Goal: Feedback & Contribution: Submit feedback/report problem

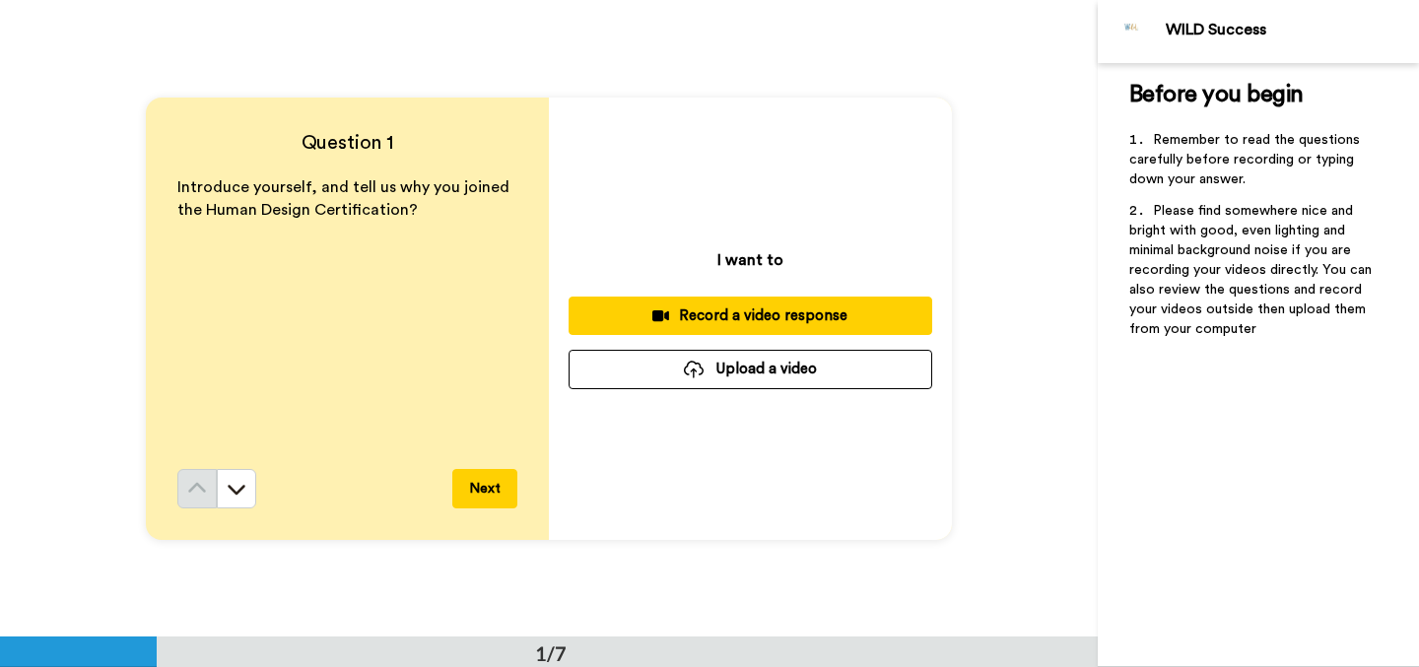
click at [875, 309] on div "Record a video response" at bounding box center [750, 316] width 332 height 21
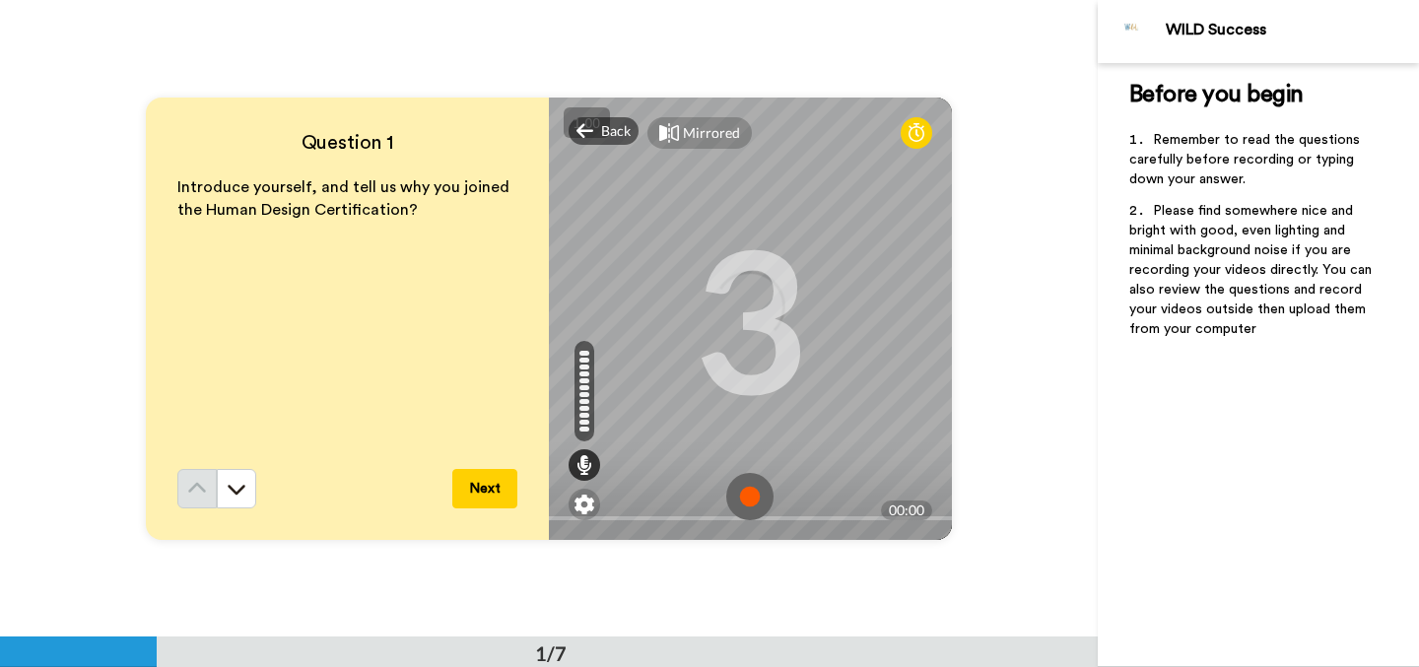
click at [742, 503] on img at bounding box center [749, 496] width 47 height 47
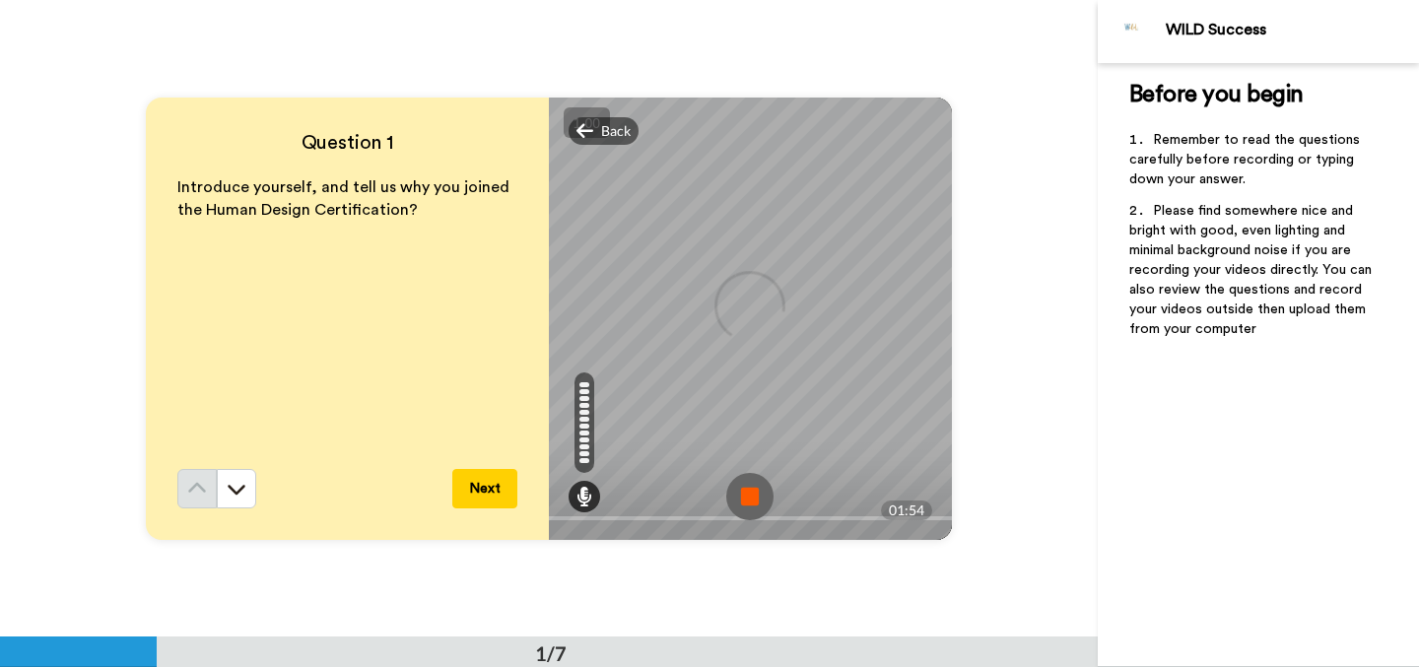
click at [742, 503] on img at bounding box center [749, 496] width 47 height 47
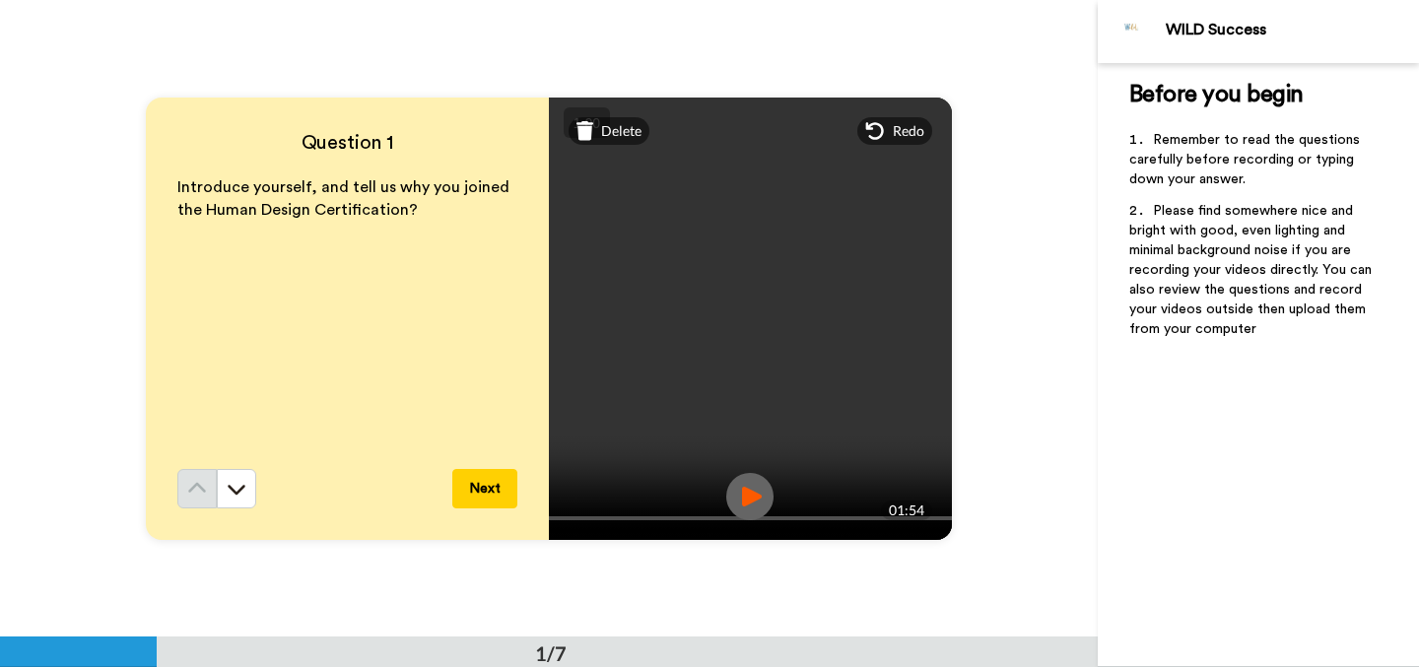
click at [761, 505] on img at bounding box center [749, 496] width 47 height 47
click at [498, 482] on button "Next" at bounding box center [484, 488] width 65 height 39
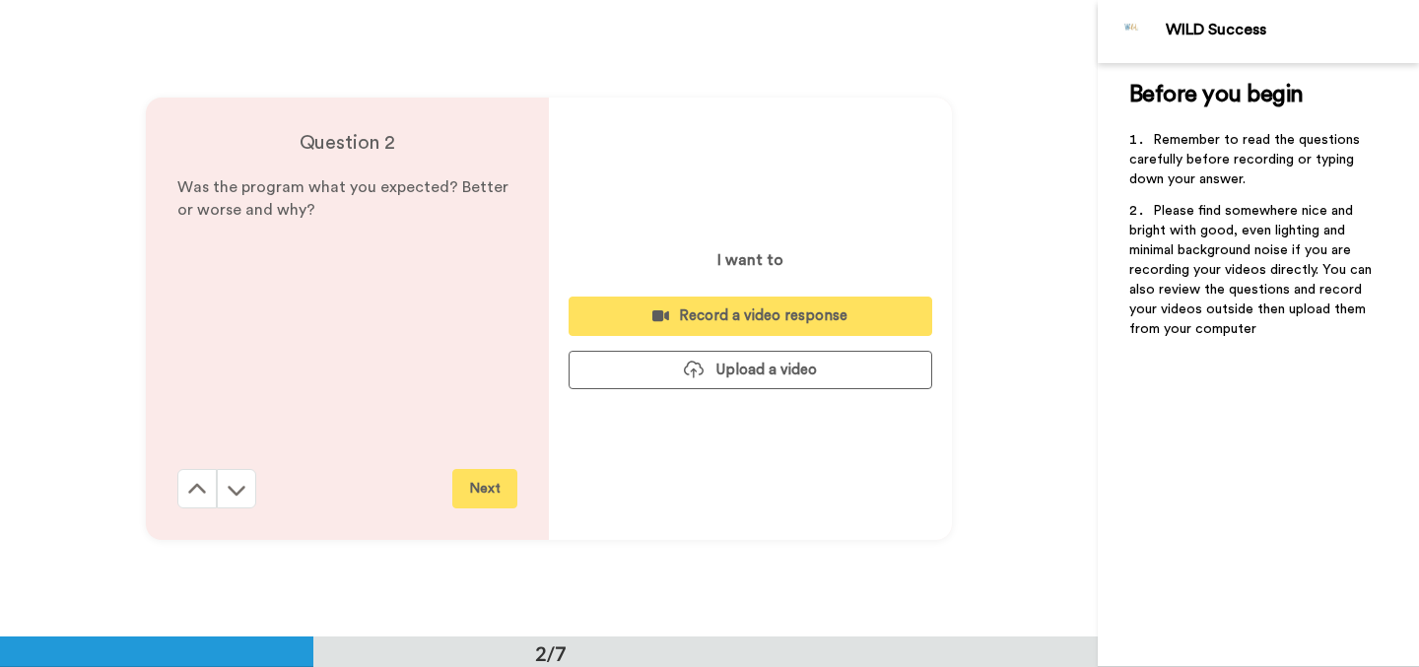
scroll to position [638, 0]
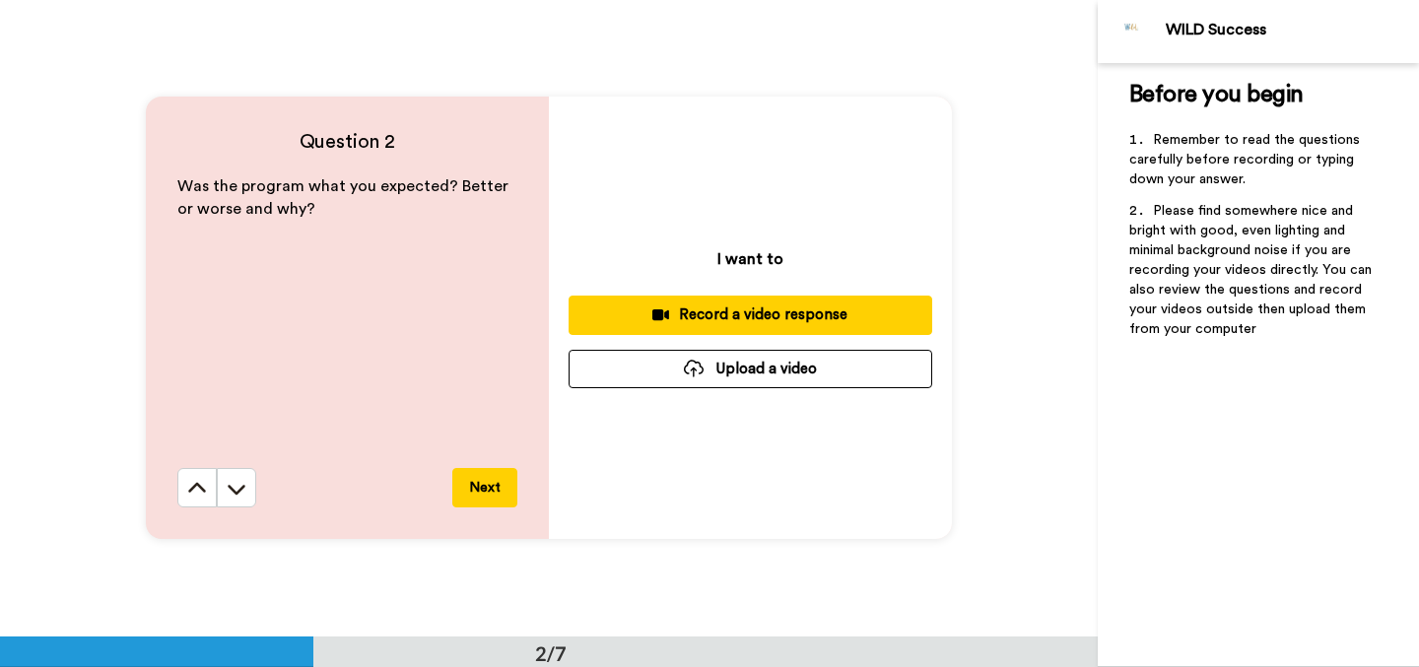
click at [642, 302] on button "Record a video response" at bounding box center [751, 315] width 364 height 38
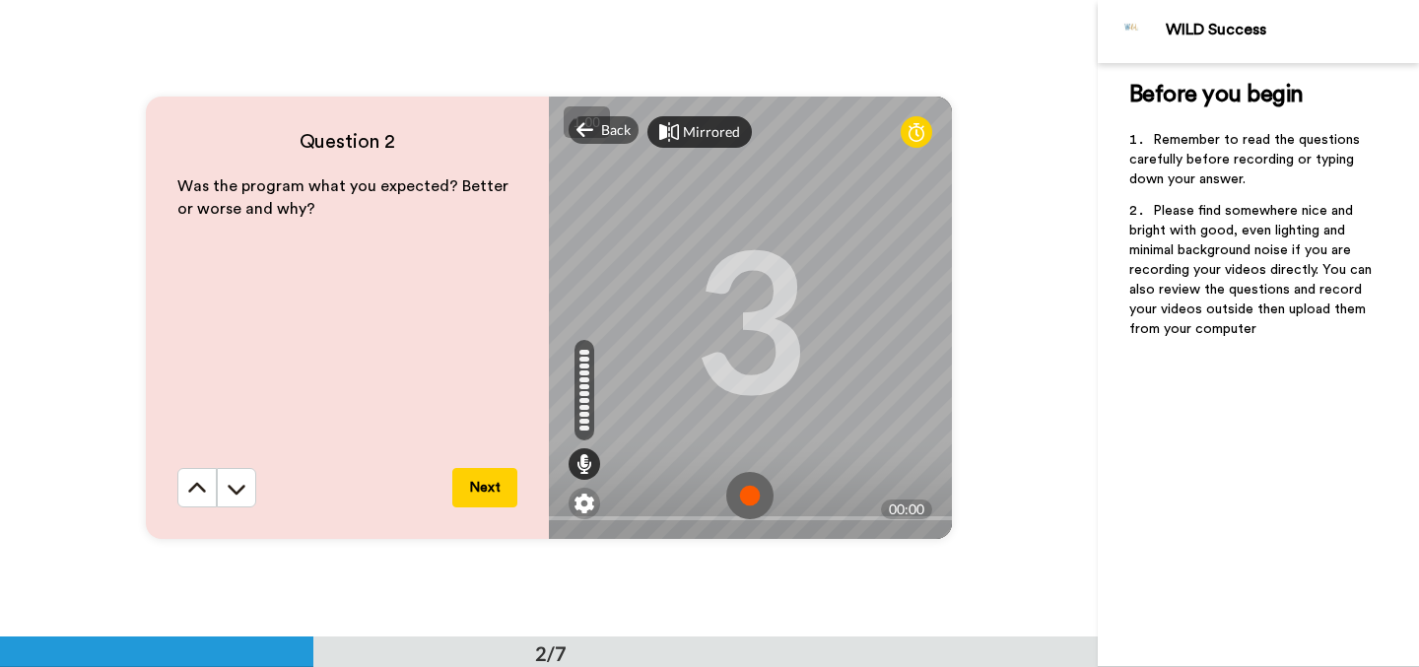
click at [712, 138] on div "Mirrored" at bounding box center [711, 132] width 57 height 20
click at [712, 138] on div "Mirror" at bounding box center [704, 132] width 42 height 20
click at [712, 138] on div "Mirrored" at bounding box center [711, 132] width 57 height 20
click at [702, 135] on div "Mirror" at bounding box center [704, 132] width 42 height 20
click at [714, 127] on div "Mirrored" at bounding box center [711, 132] width 57 height 20
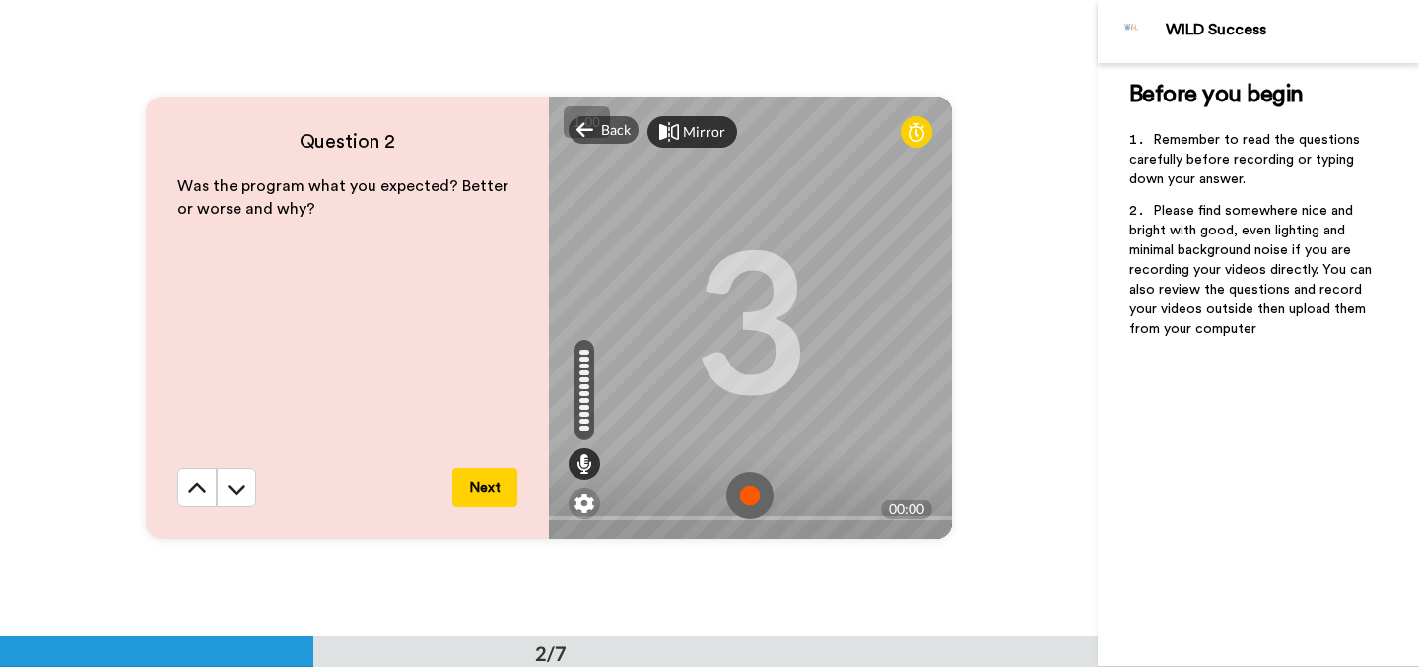
click at [754, 490] on img at bounding box center [749, 495] width 47 height 47
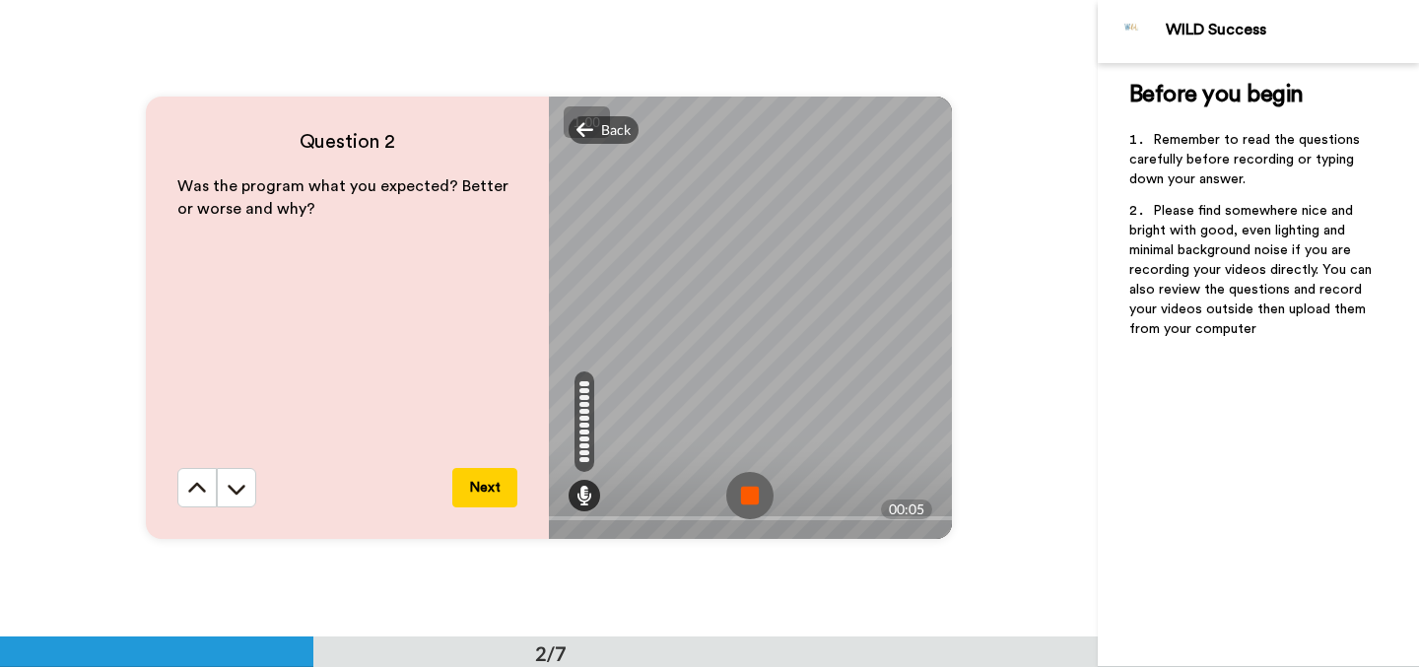
click at [766, 502] on img at bounding box center [749, 495] width 47 height 47
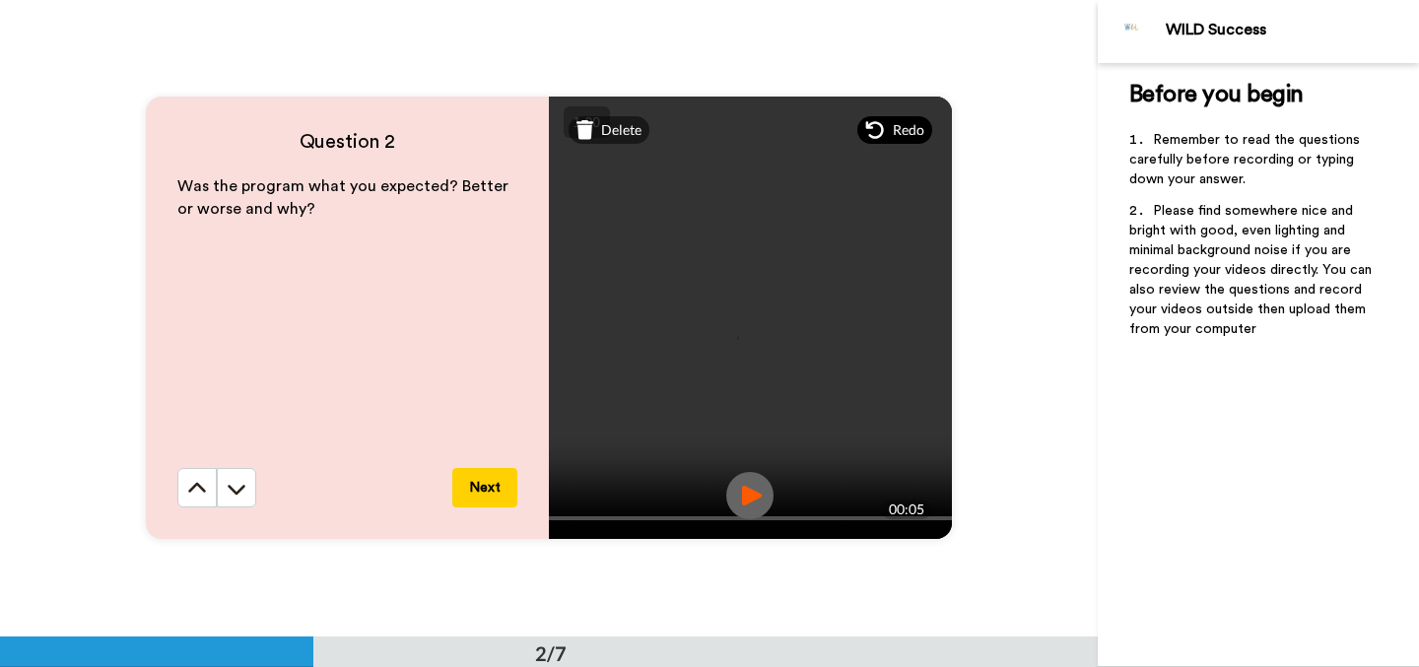
click at [893, 130] on span "Redo" at bounding box center [909, 130] width 32 height 20
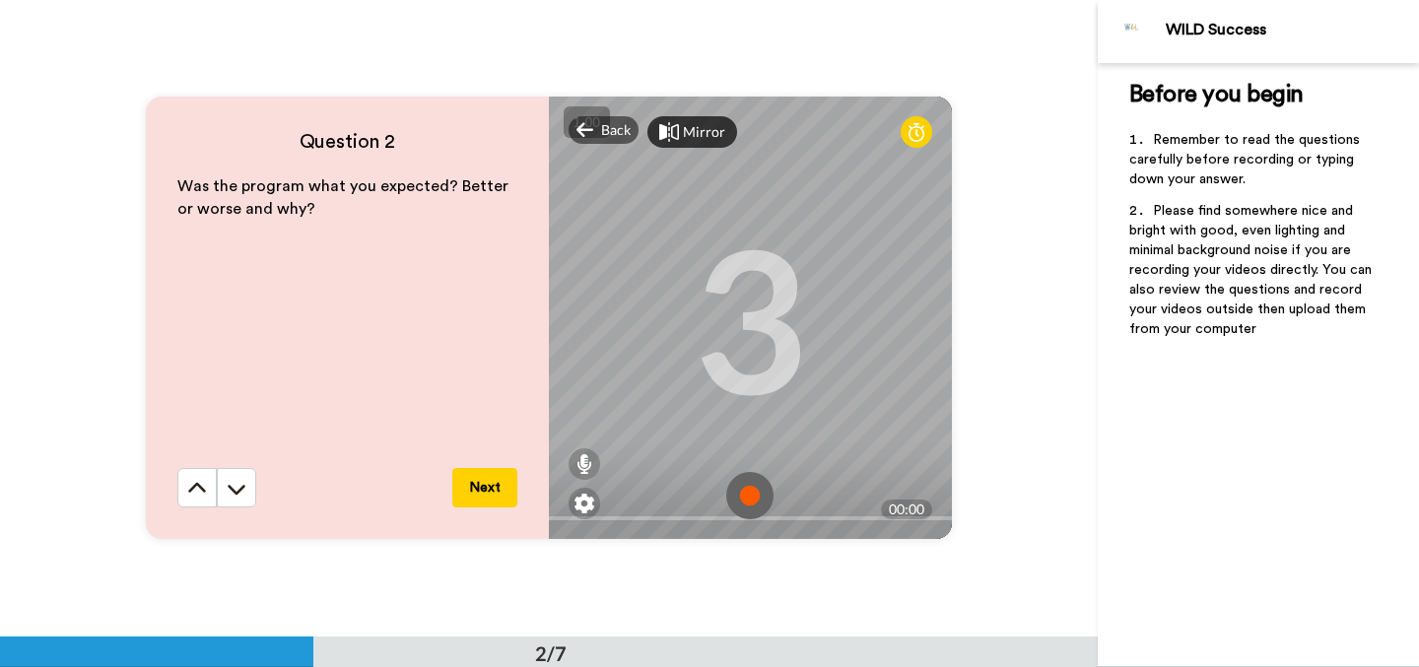
click at [747, 490] on img at bounding box center [749, 495] width 47 height 47
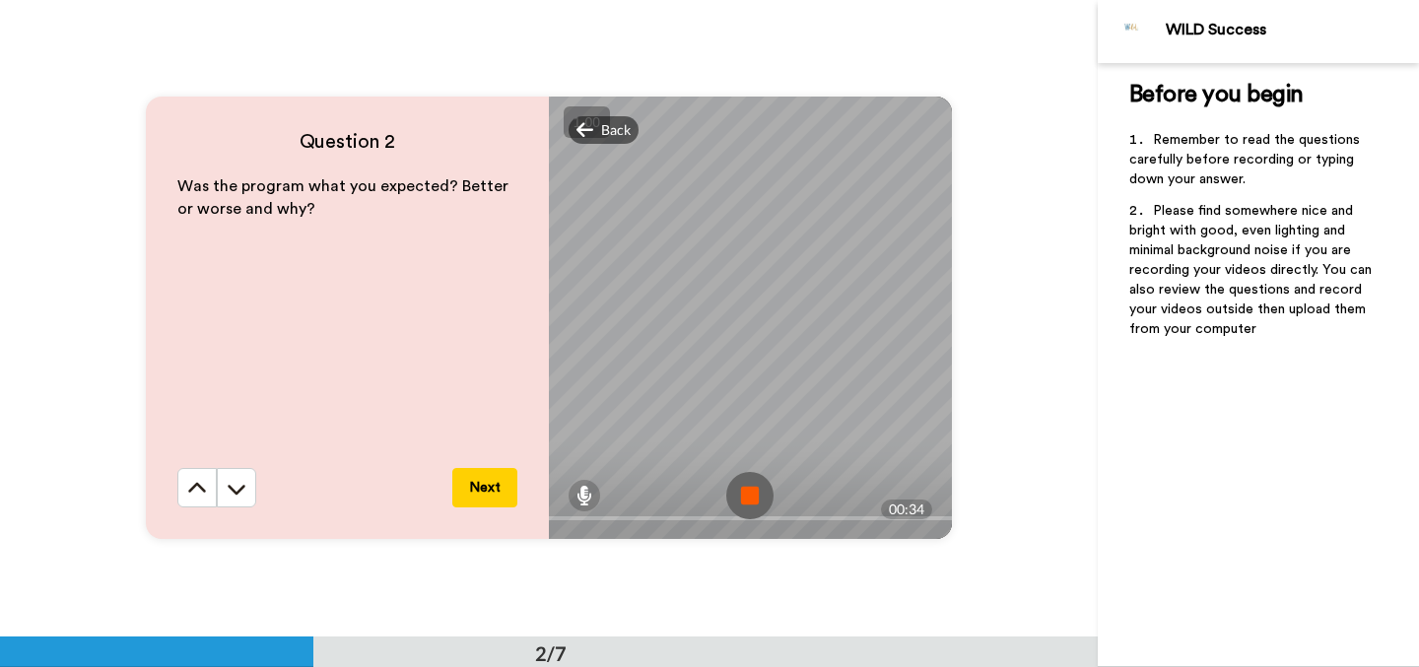
click at [747, 486] on img at bounding box center [749, 495] width 47 height 47
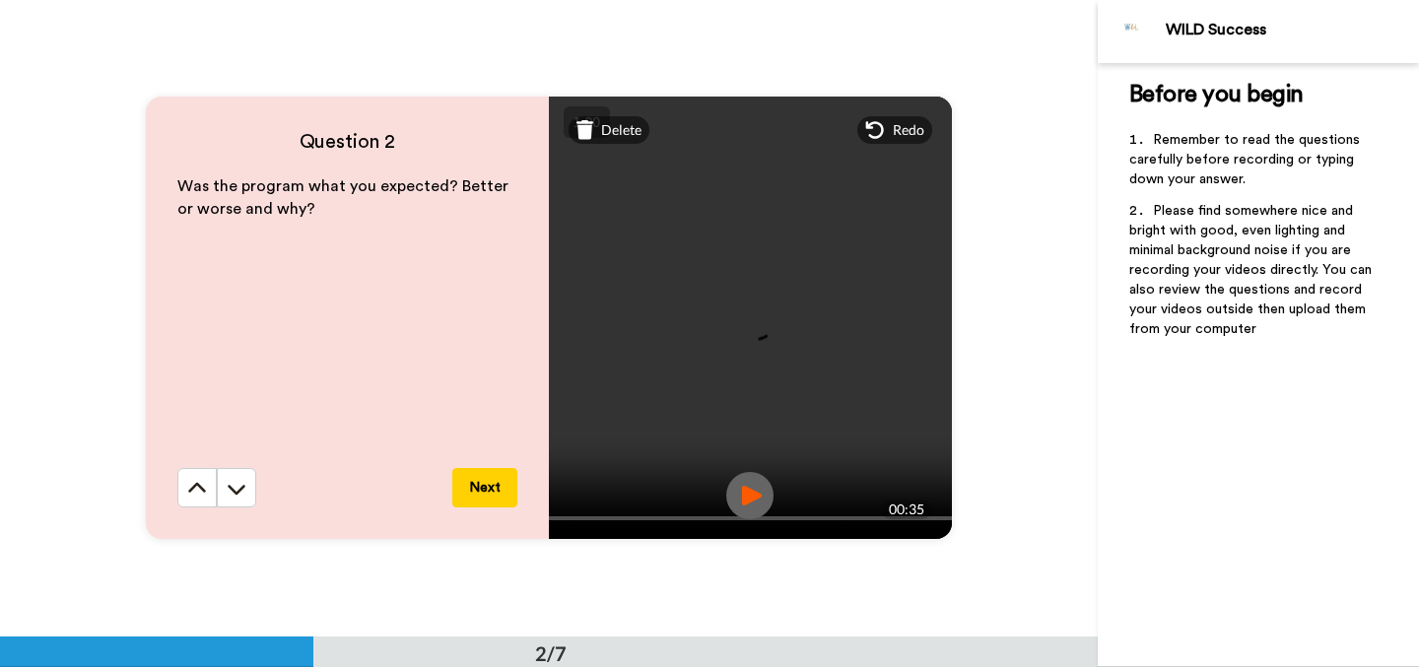
click at [747, 486] on img at bounding box center [749, 495] width 47 height 47
click at [489, 491] on button "Next" at bounding box center [484, 487] width 65 height 39
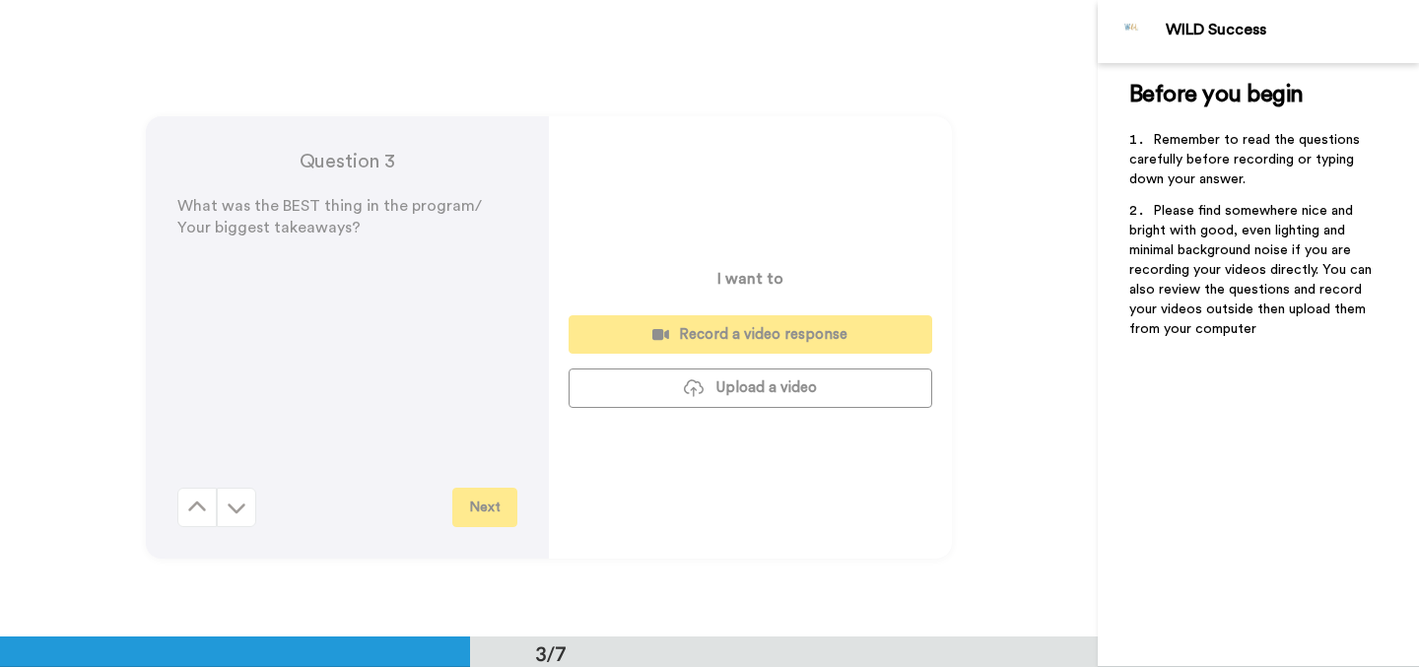
scroll to position [1274, 0]
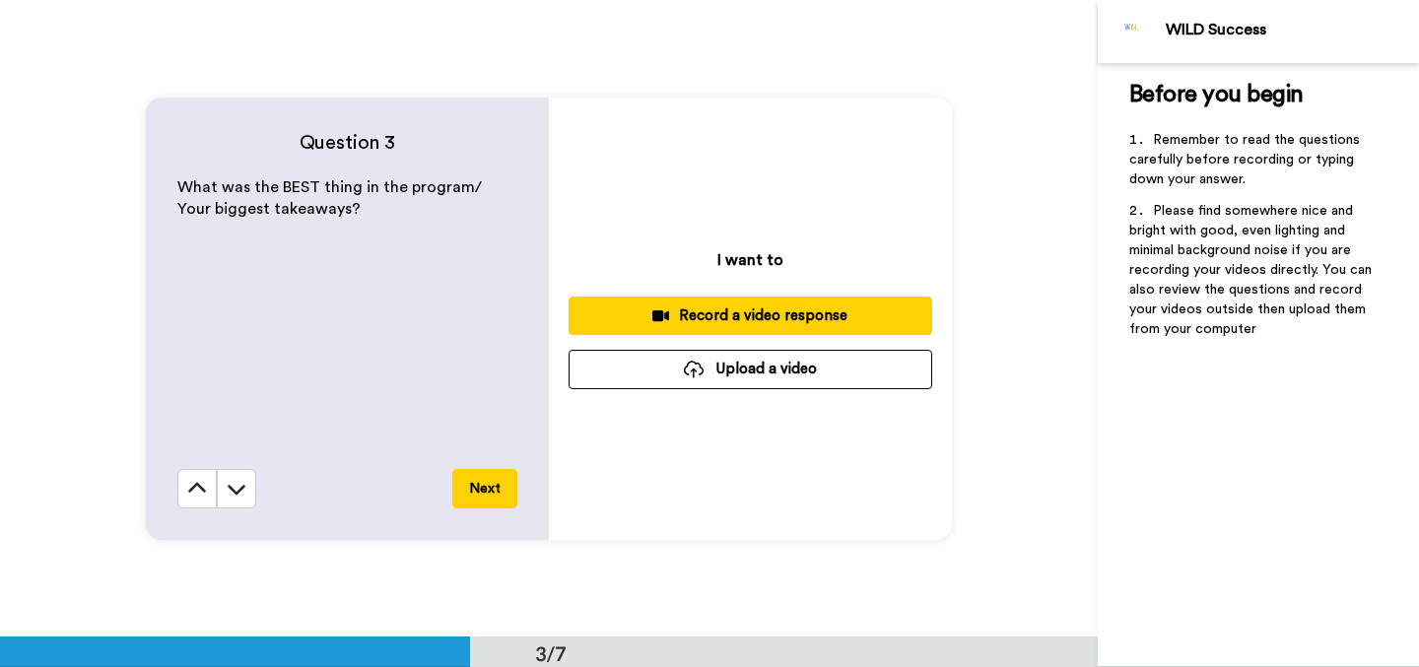
click at [689, 314] on div "Record a video response" at bounding box center [750, 316] width 332 height 21
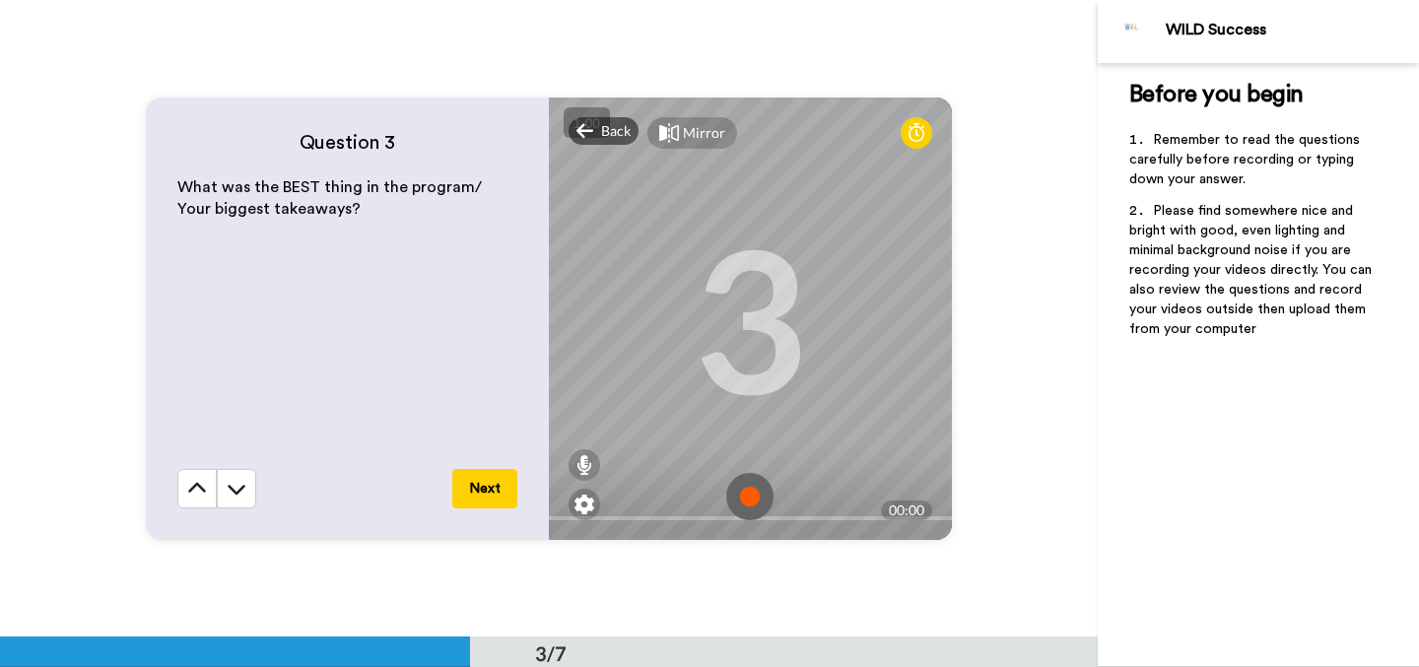
click at [709, 129] on div "Mirror" at bounding box center [704, 133] width 42 height 20
click at [748, 503] on img at bounding box center [749, 496] width 47 height 47
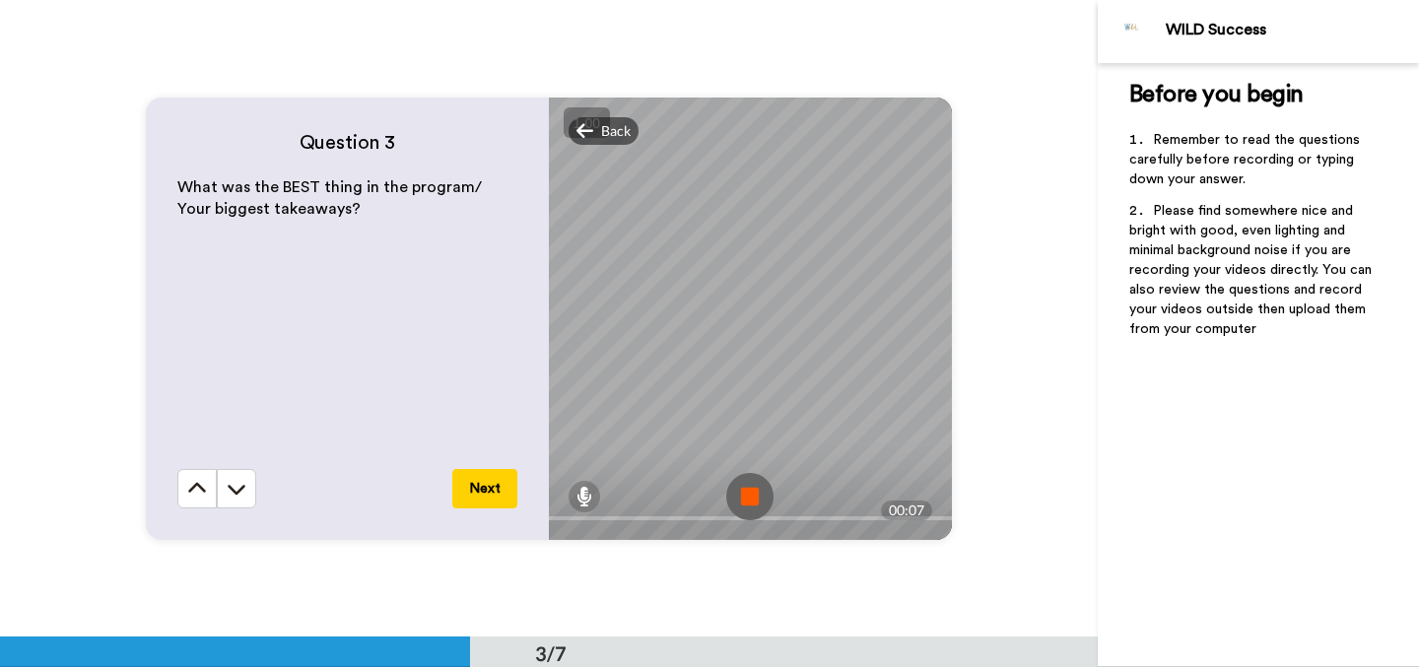
click at [748, 503] on img at bounding box center [749, 496] width 47 height 47
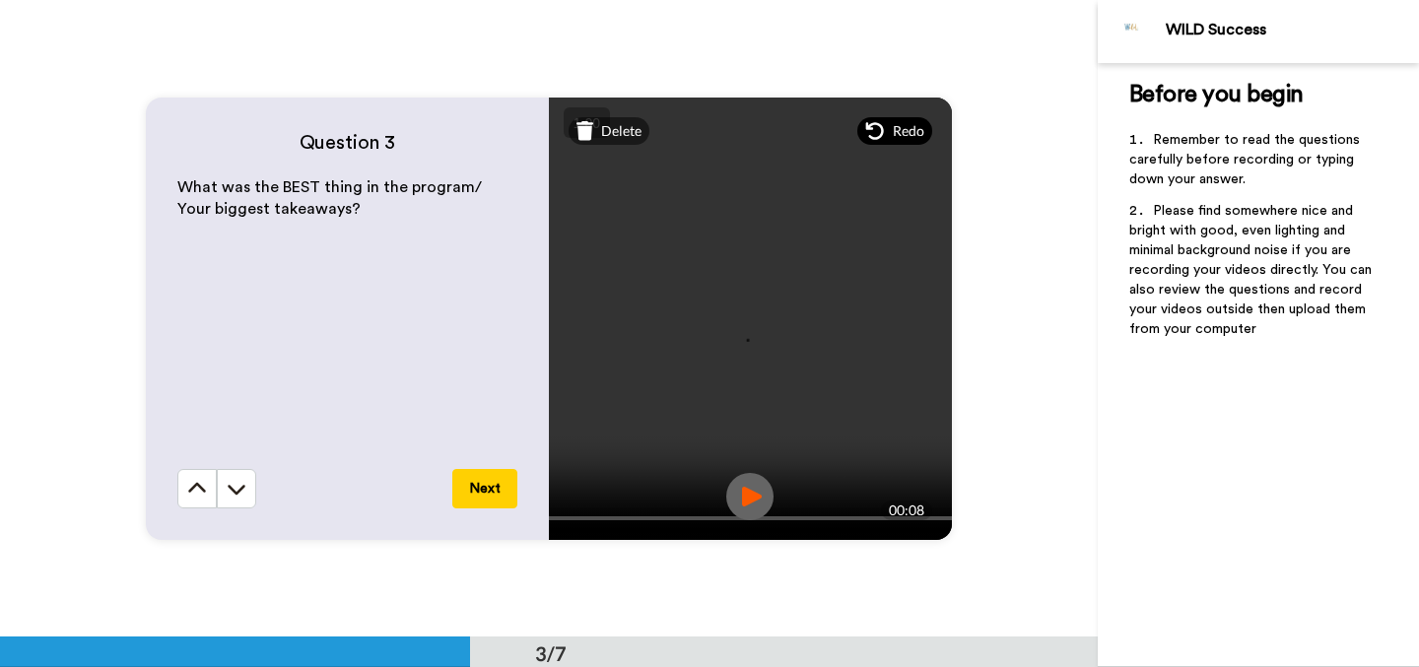
click at [893, 135] on span "Redo" at bounding box center [909, 131] width 32 height 20
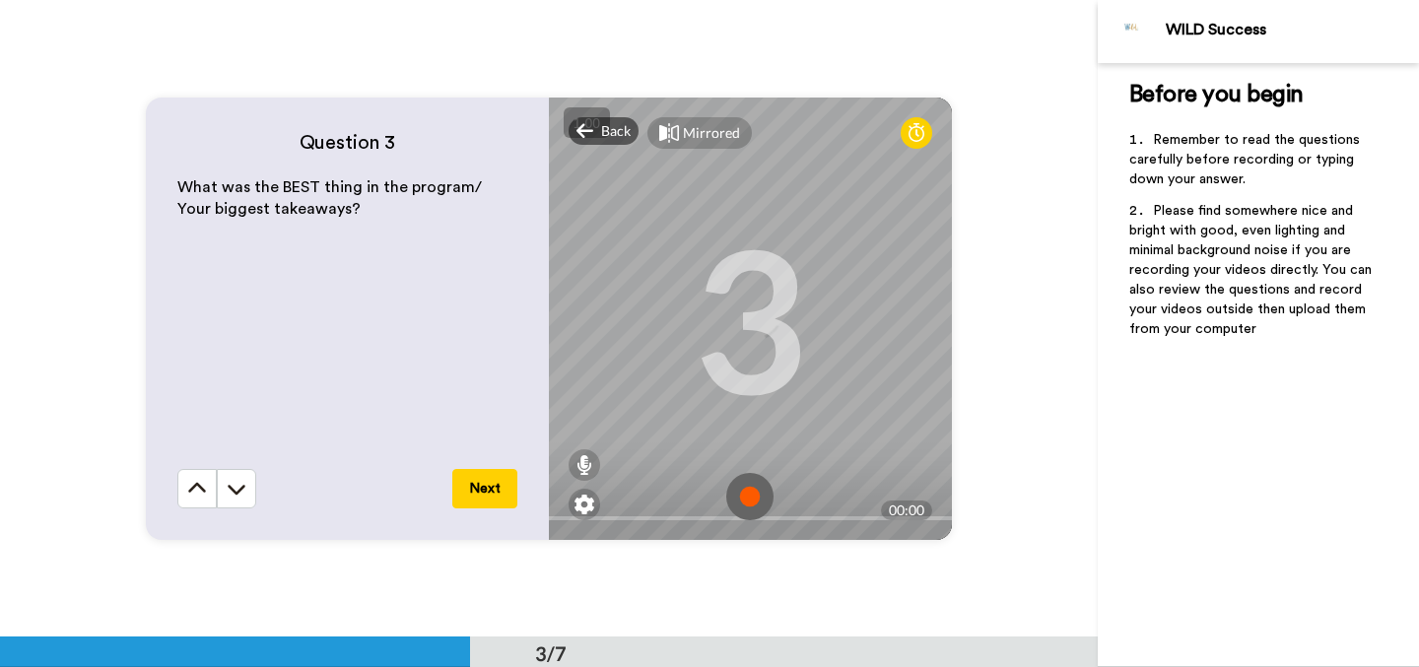
click at [756, 499] on img at bounding box center [749, 496] width 47 height 47
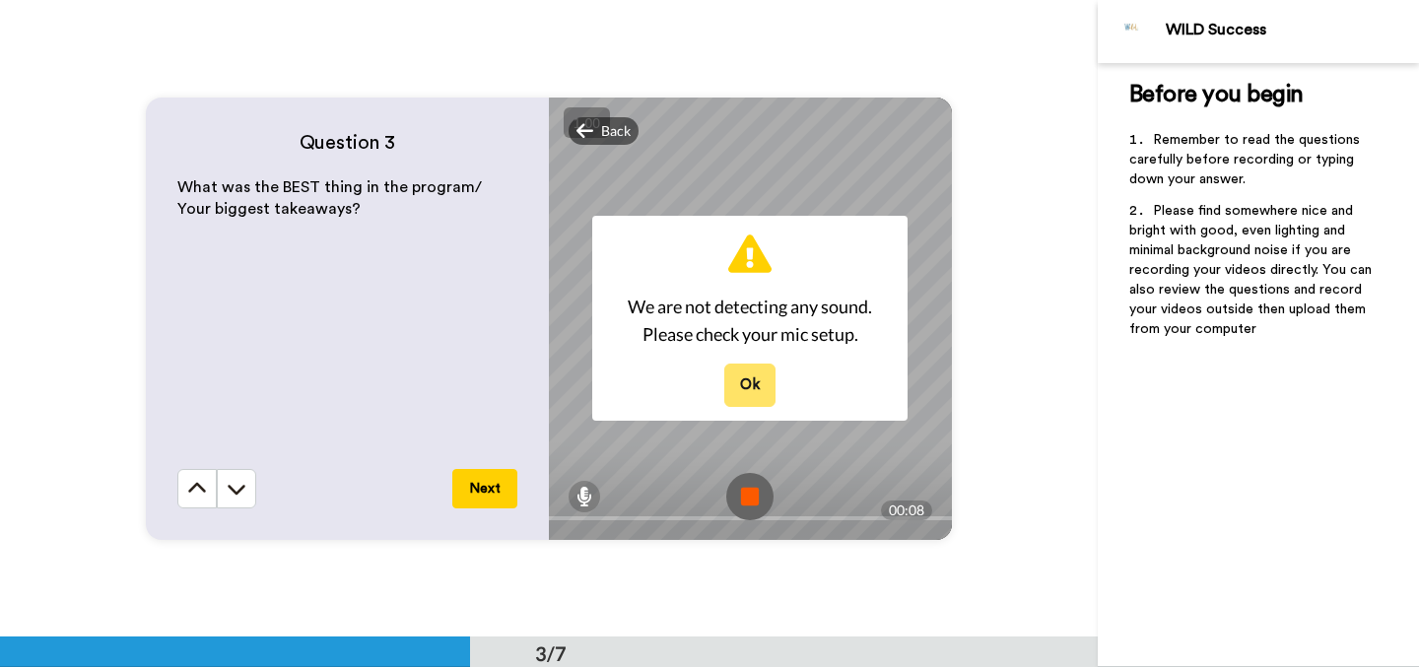
click at [749, 374] on button "Ok" at bounding box center [749, 385] width 51 height 42
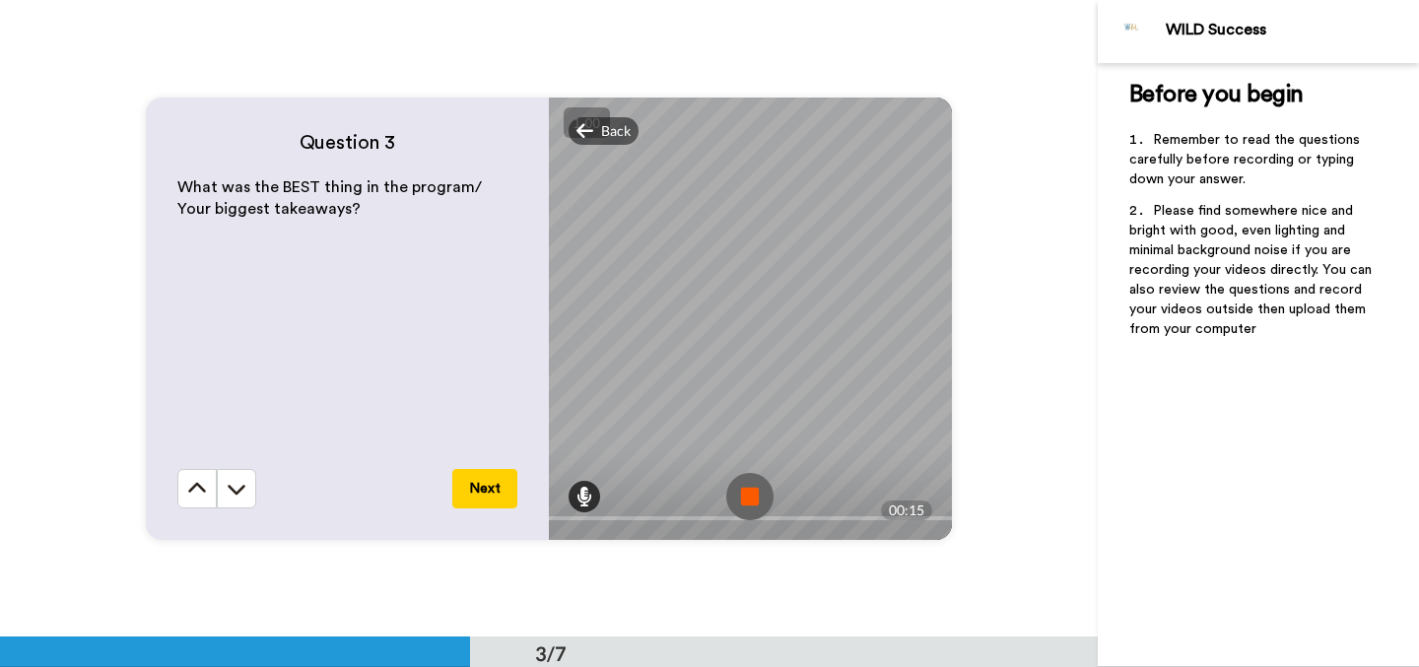
click at [583, 500] on icon at bounding box center [585, 497] width 16 height 20
click at [583, 442] on div at bounding box center [585, 423] width 20 height 101
click at [755, 498] on img at bounding box center [749, 496] width 47 height 47
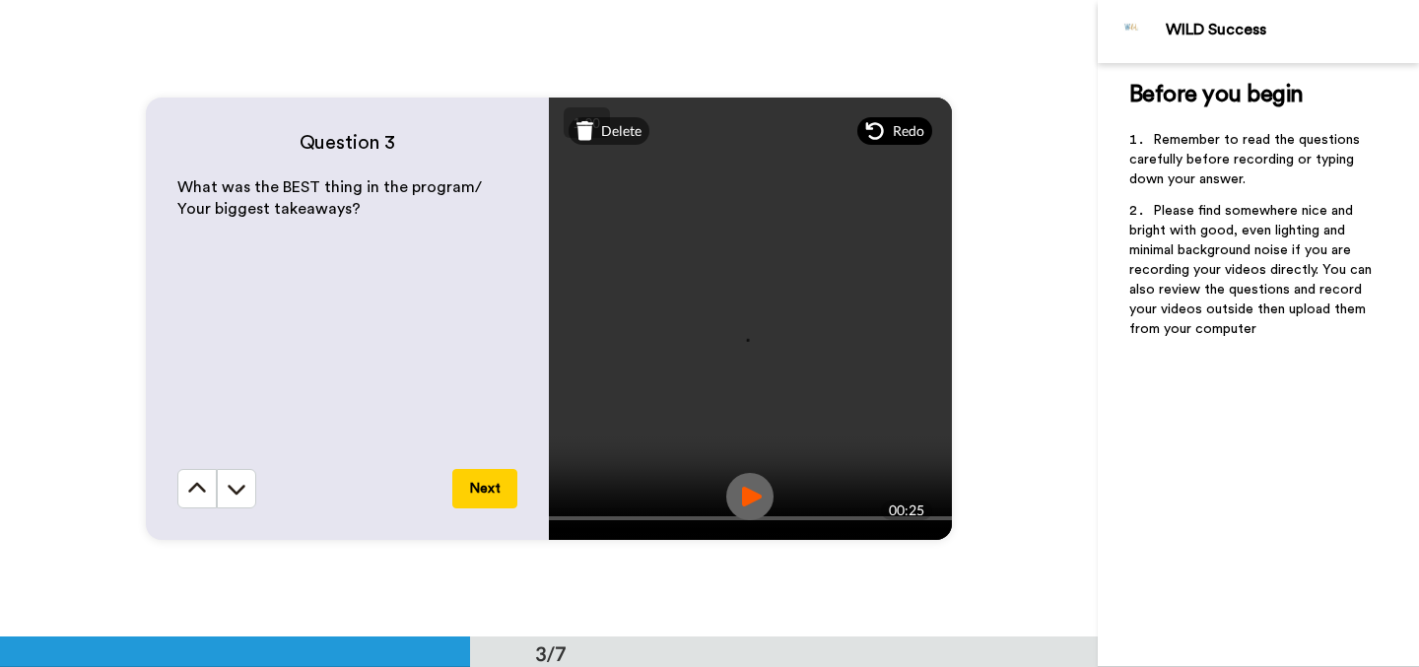
click at [884, 141] on div "Redo" at bounding box center [894, 131] width 75 height 28
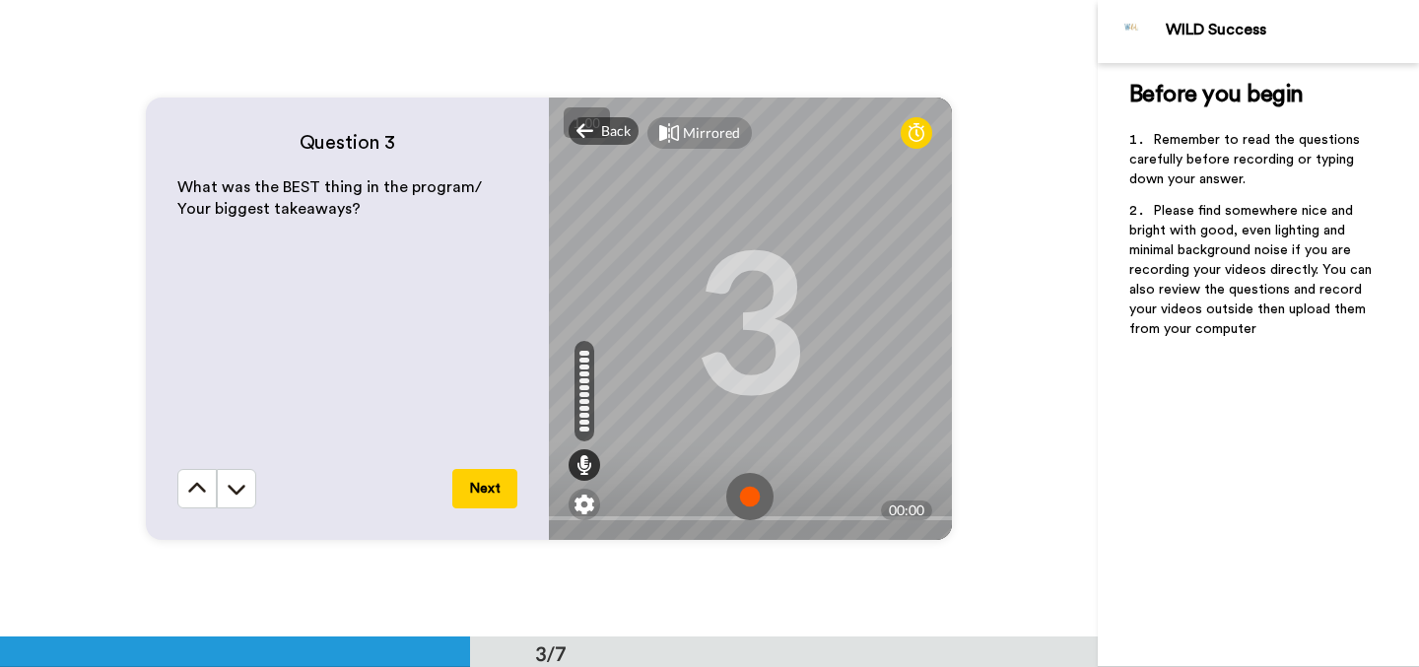
click at [757, 498] on img at bounding box center [749, 496] width 47 height 47
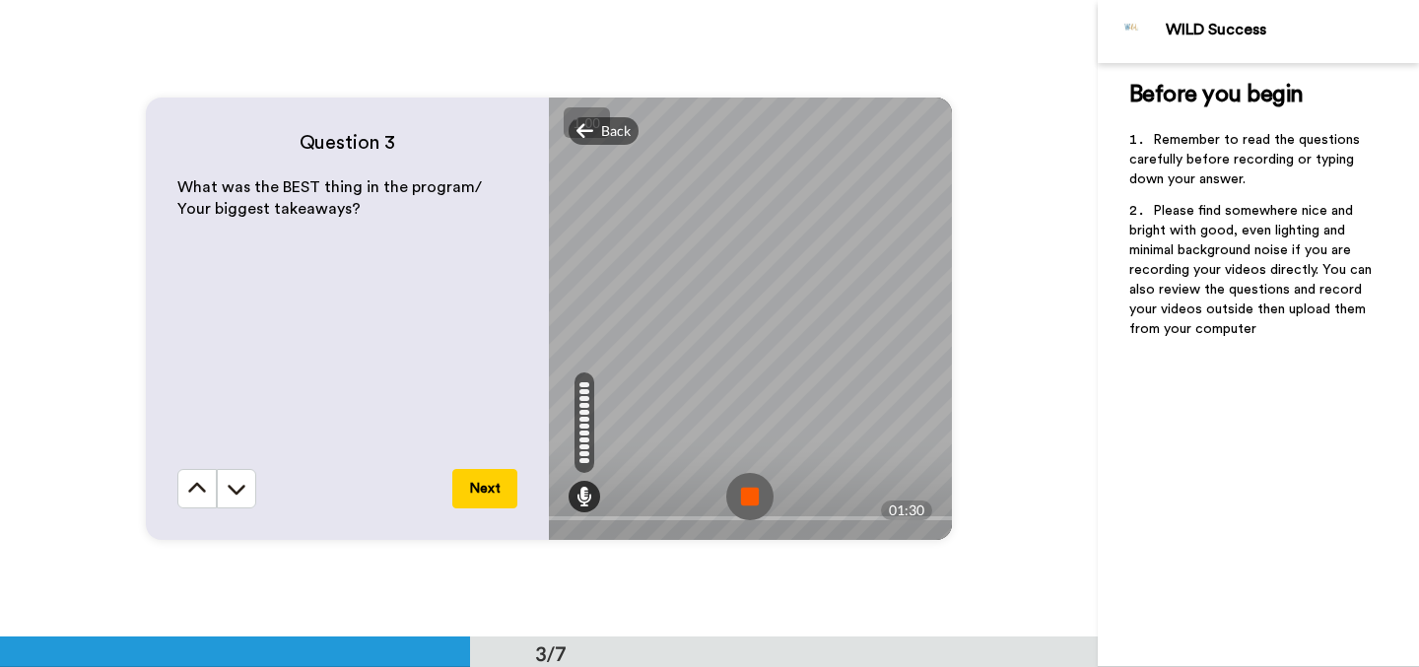
click at [757, 498] on img at bounding box center [749, 496] width 47 height 47
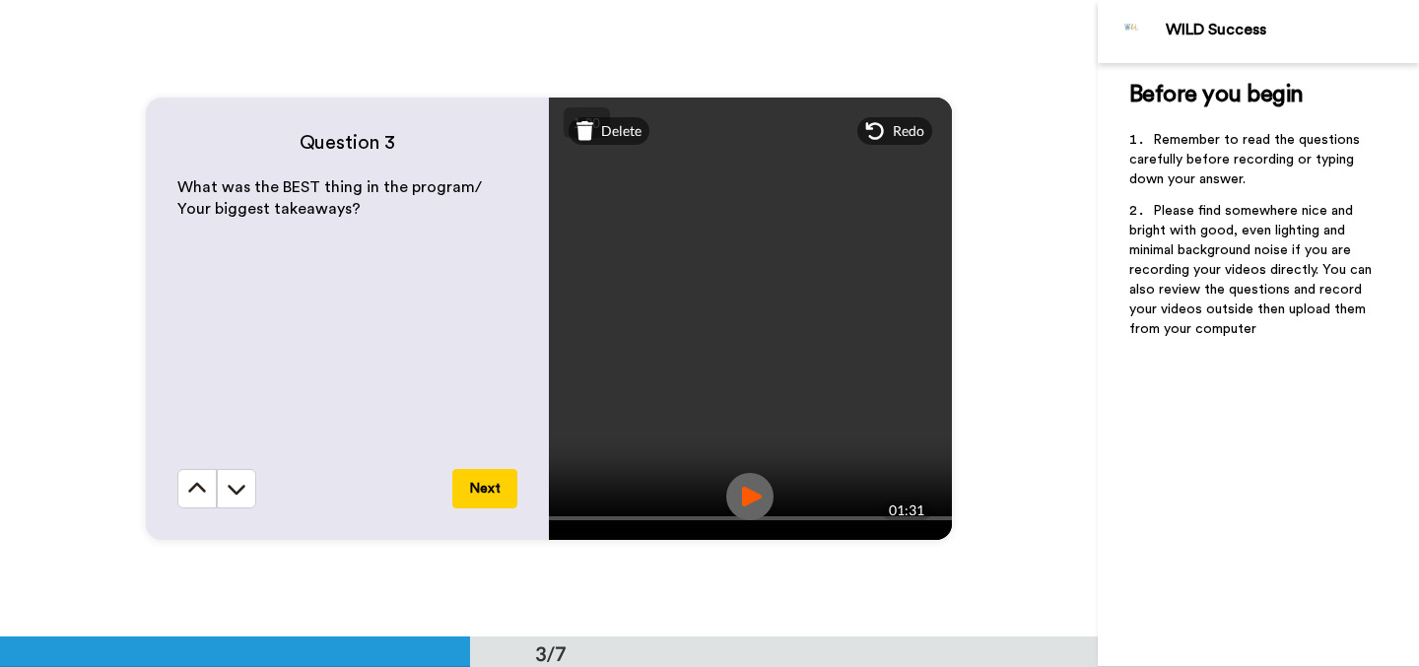
click at [757, 498] on img at bounding box center [749, 496] width 47 height 47
click at [475, 488] on button "Next" at bounding box center [484, 488] width 65 height 39
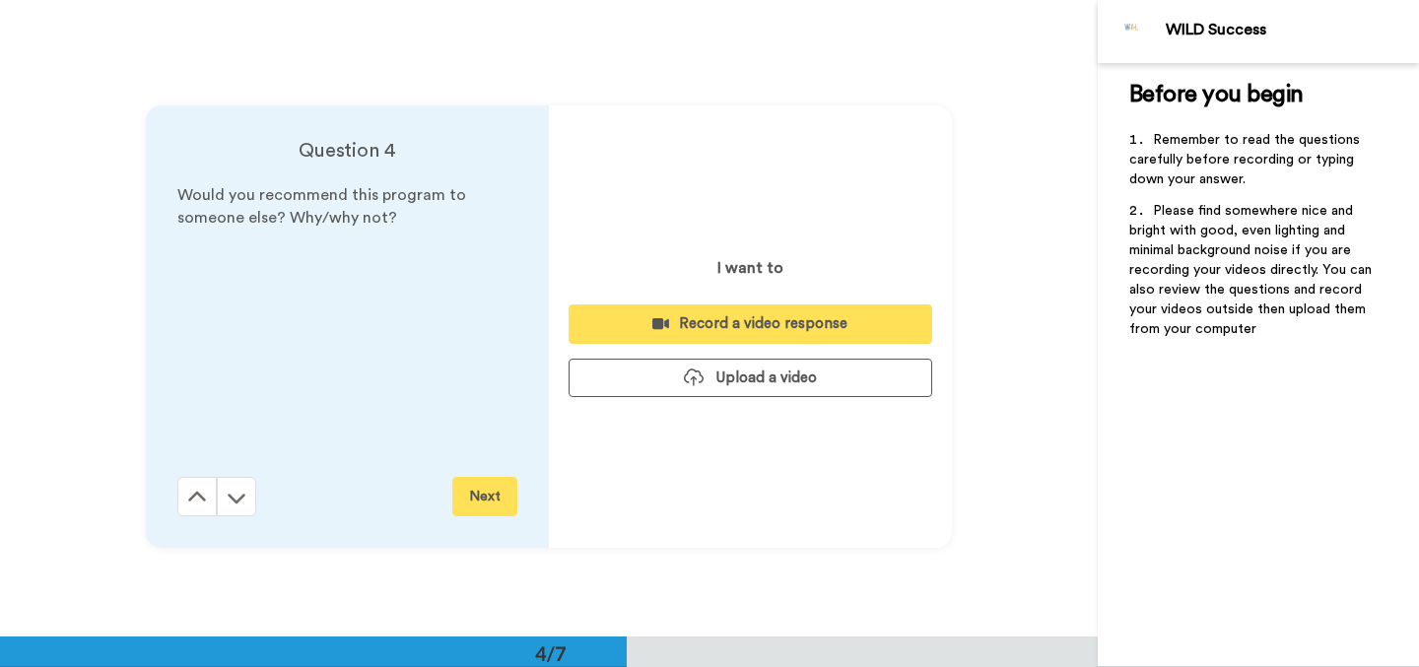
scroll to position [1912, 0]
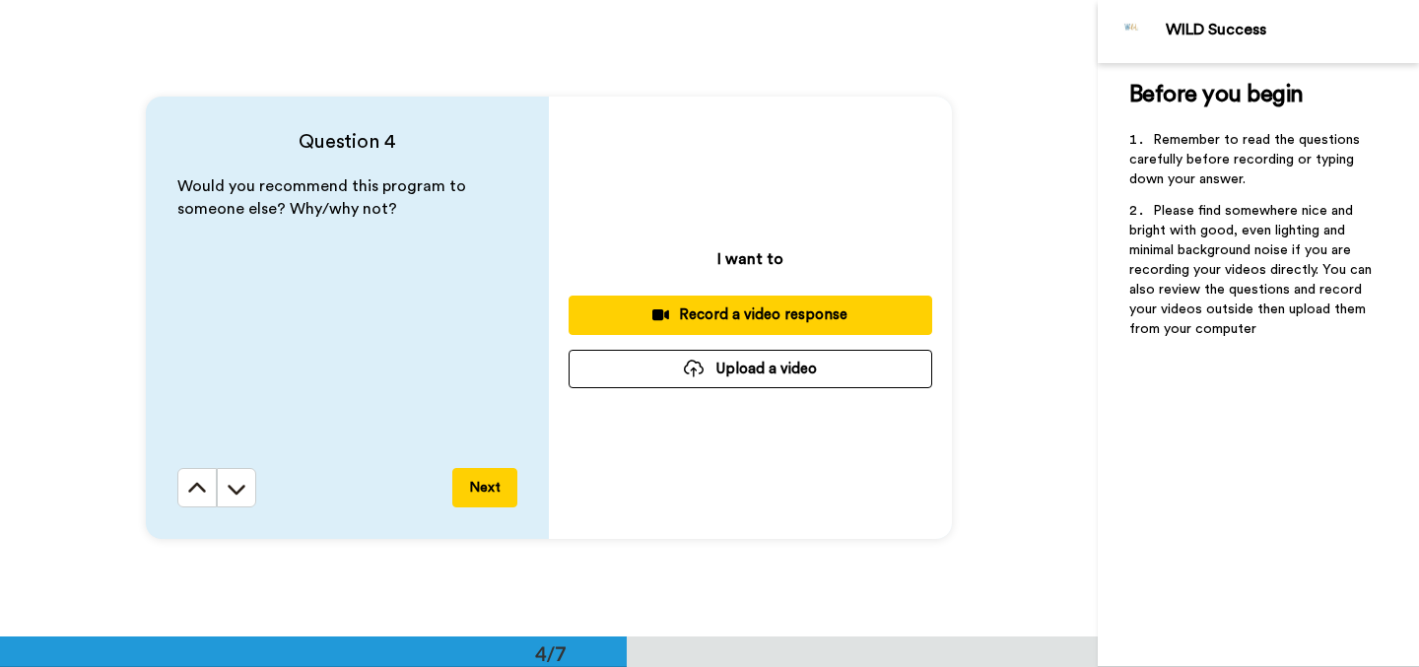
click at [696, 314] on div "Record a video response" at bounding box center [750, 315] width 332 height 21
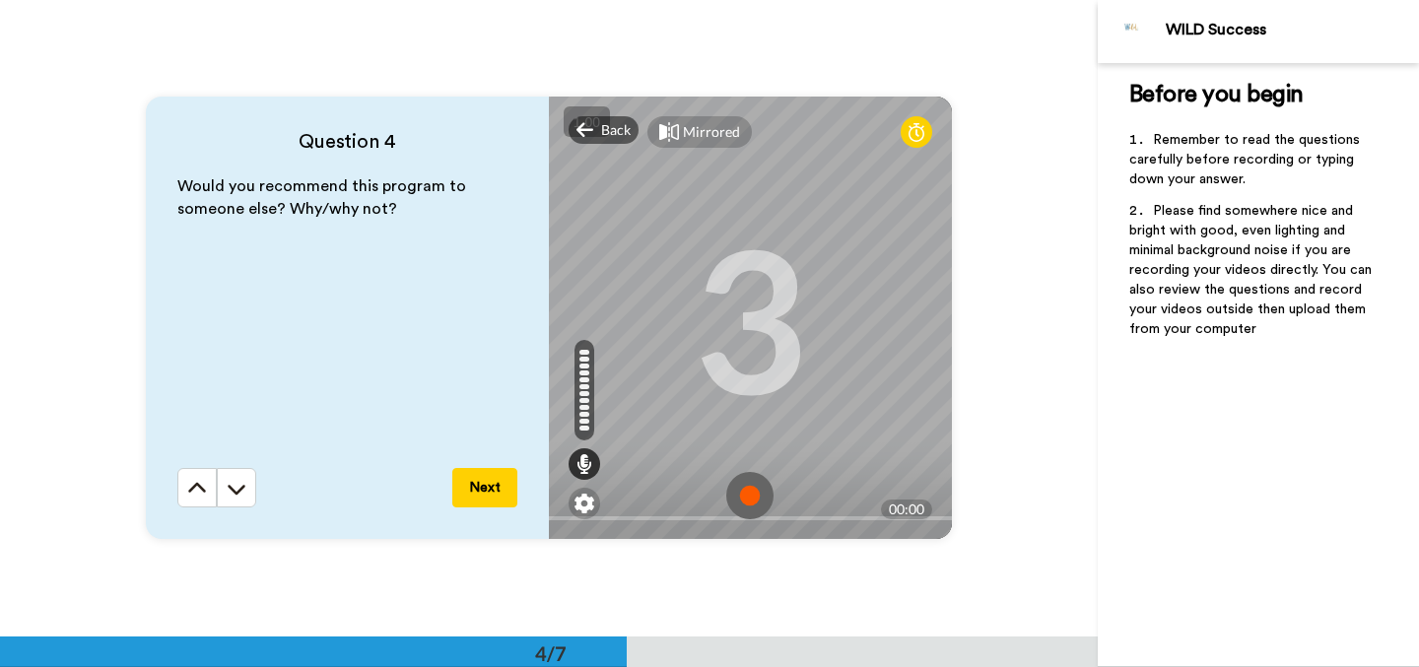
click at [744, 489] on img at bounding box center [749, 495] width 47 height 47
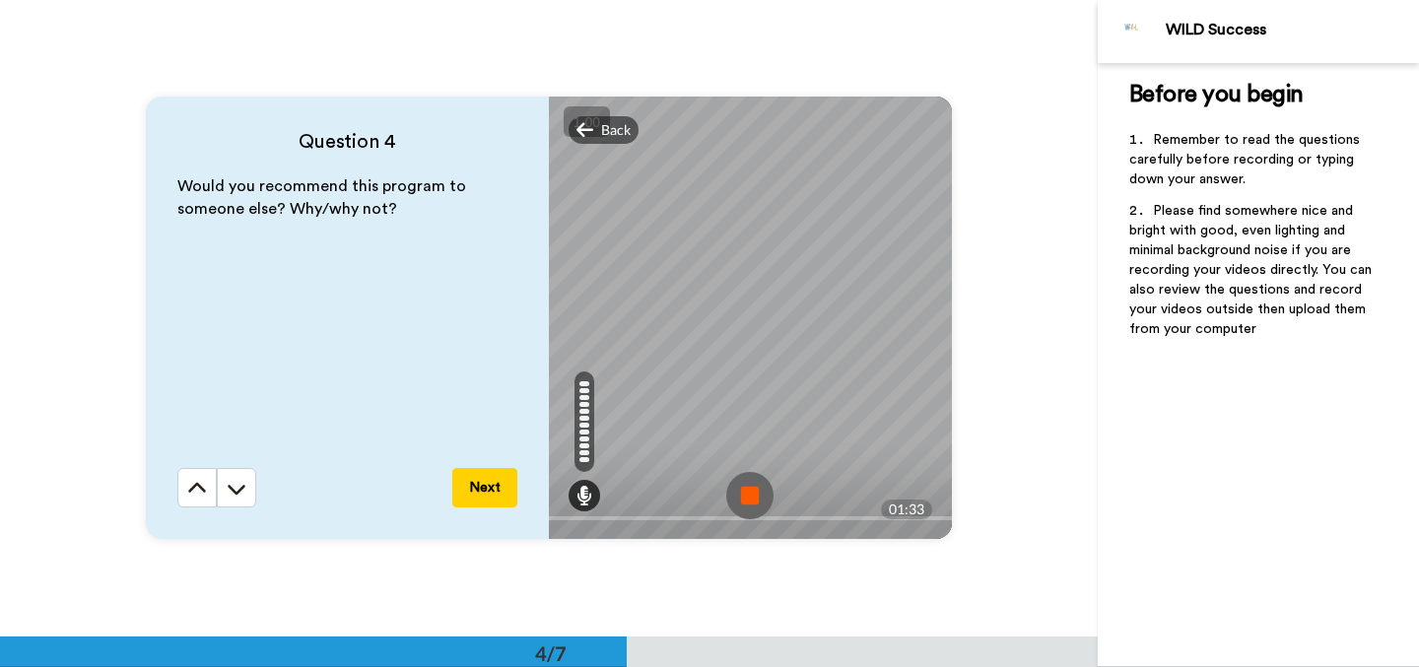
click at [744, 489] on img at bounding box center [749, 495] width 47 height 47
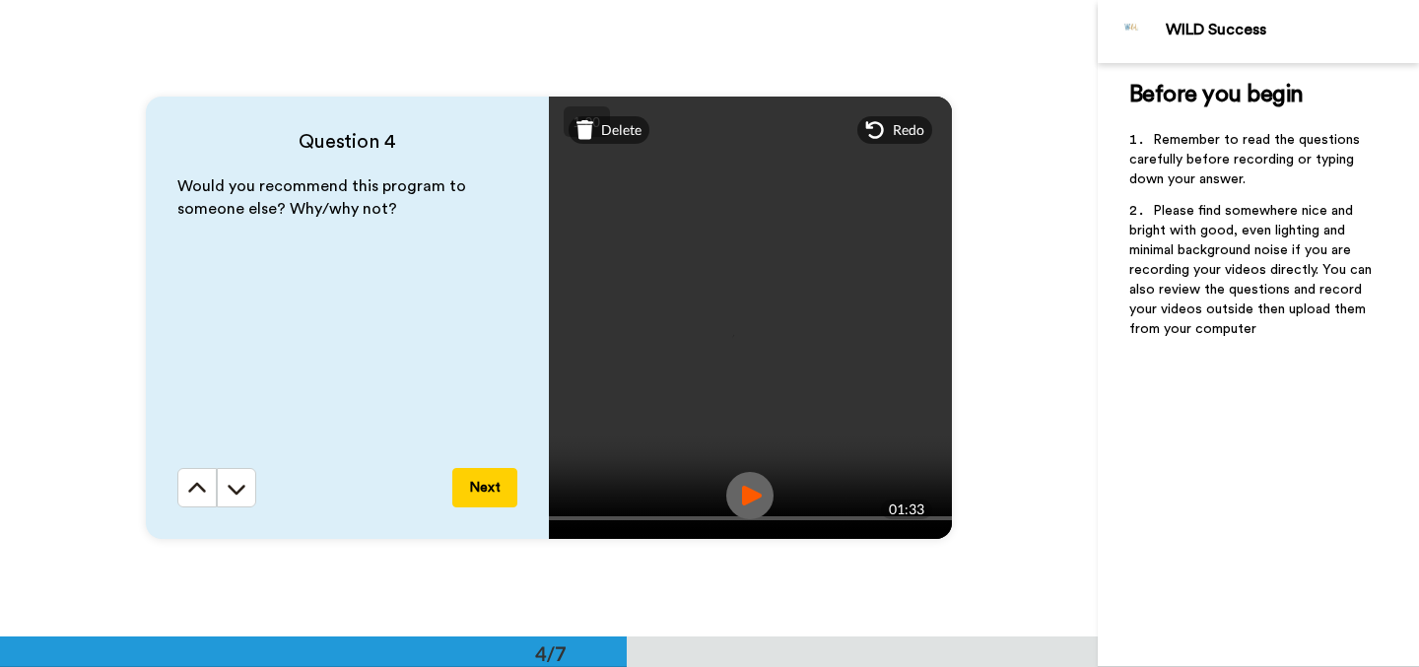
click at [750, 493] on img at bounding box center [749, 495] width 47 height 47
click at [480, 498] on button "Next" at bounding box center [484, 487] width 65 height 39
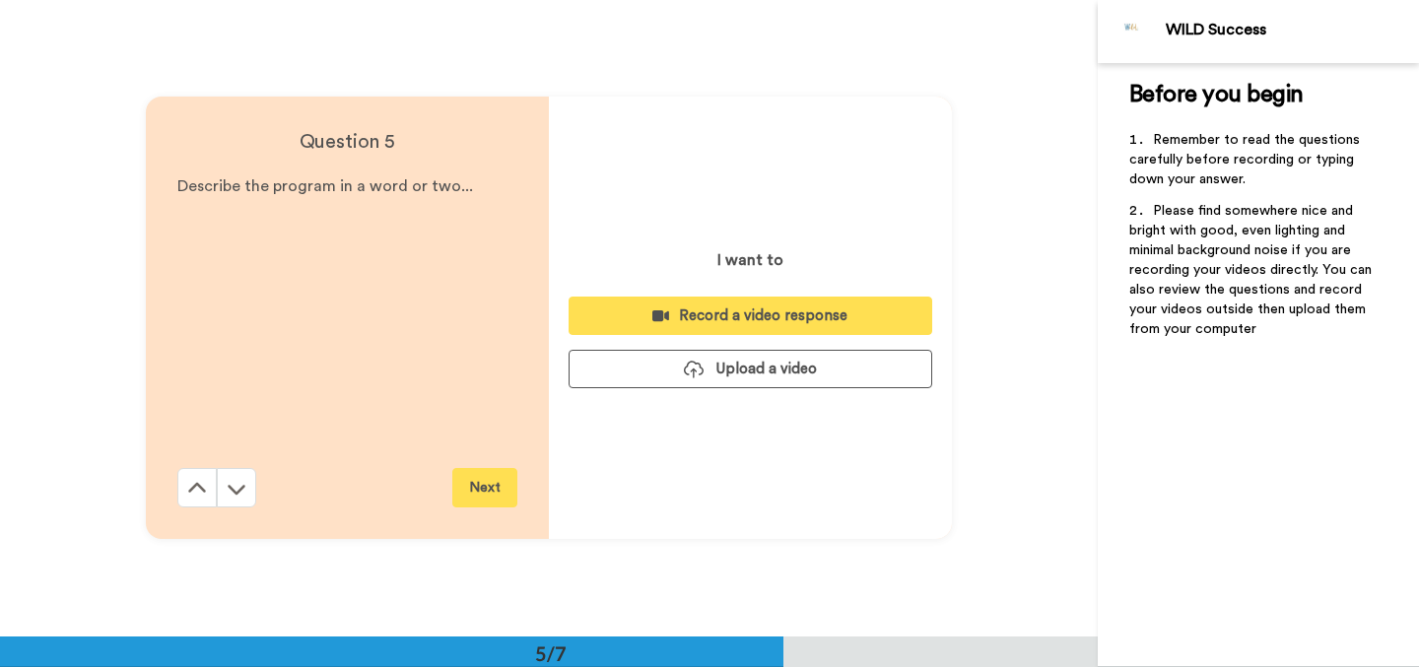
scroll to position [2549, 0]
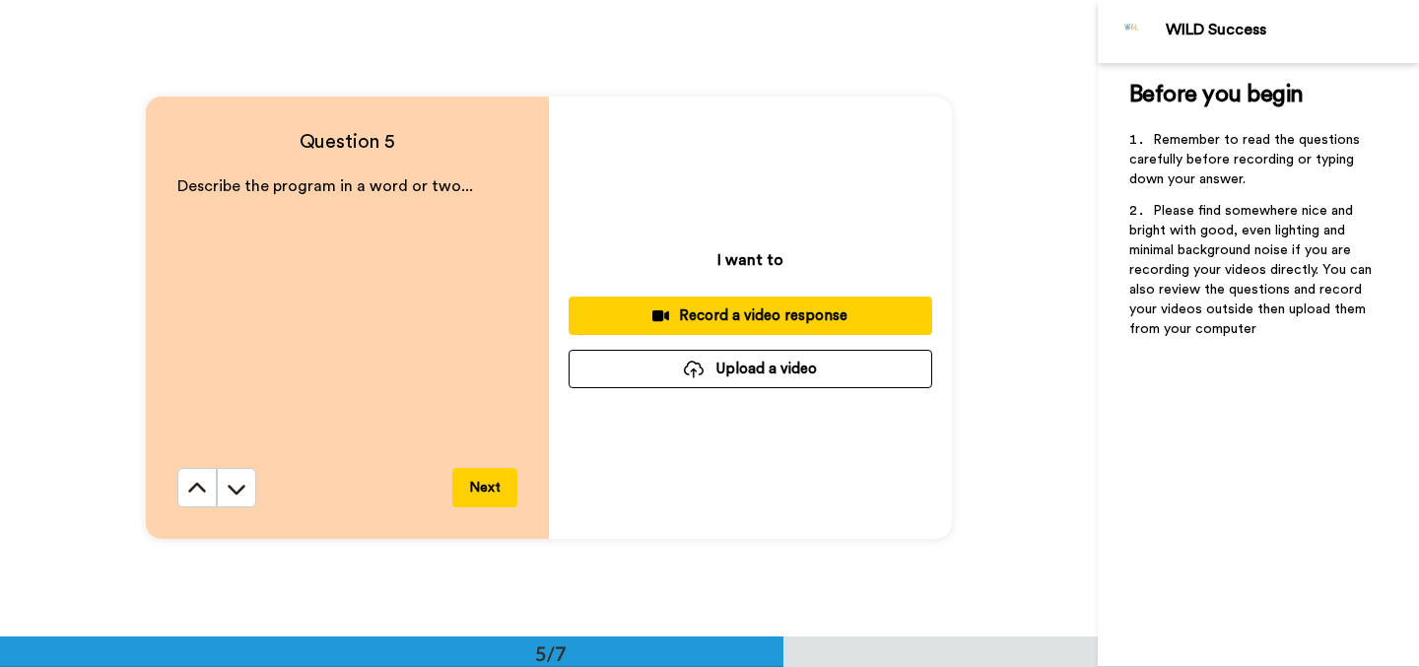
click at [654, 321] on div "Record a video response" at bounding box center [750, 316] width 332 height 21
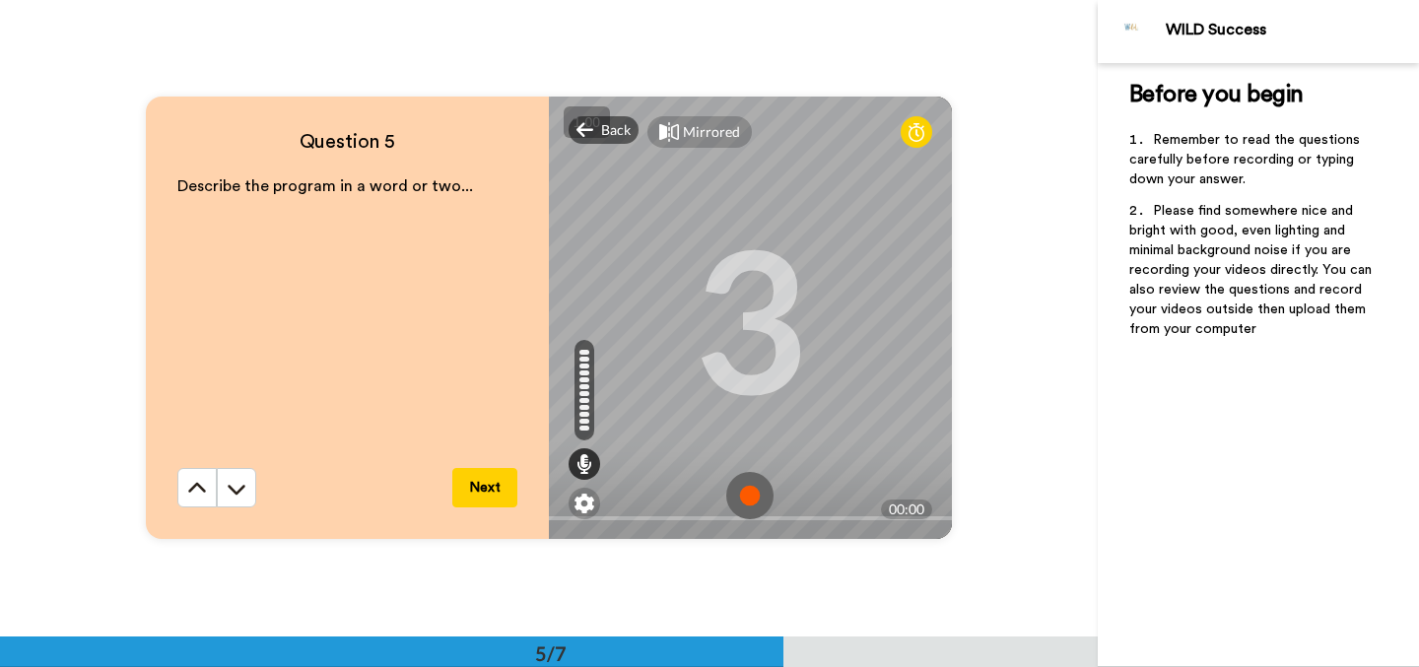
click at [740, 488] on img at bounding box center [749, 495] width 47 height 47
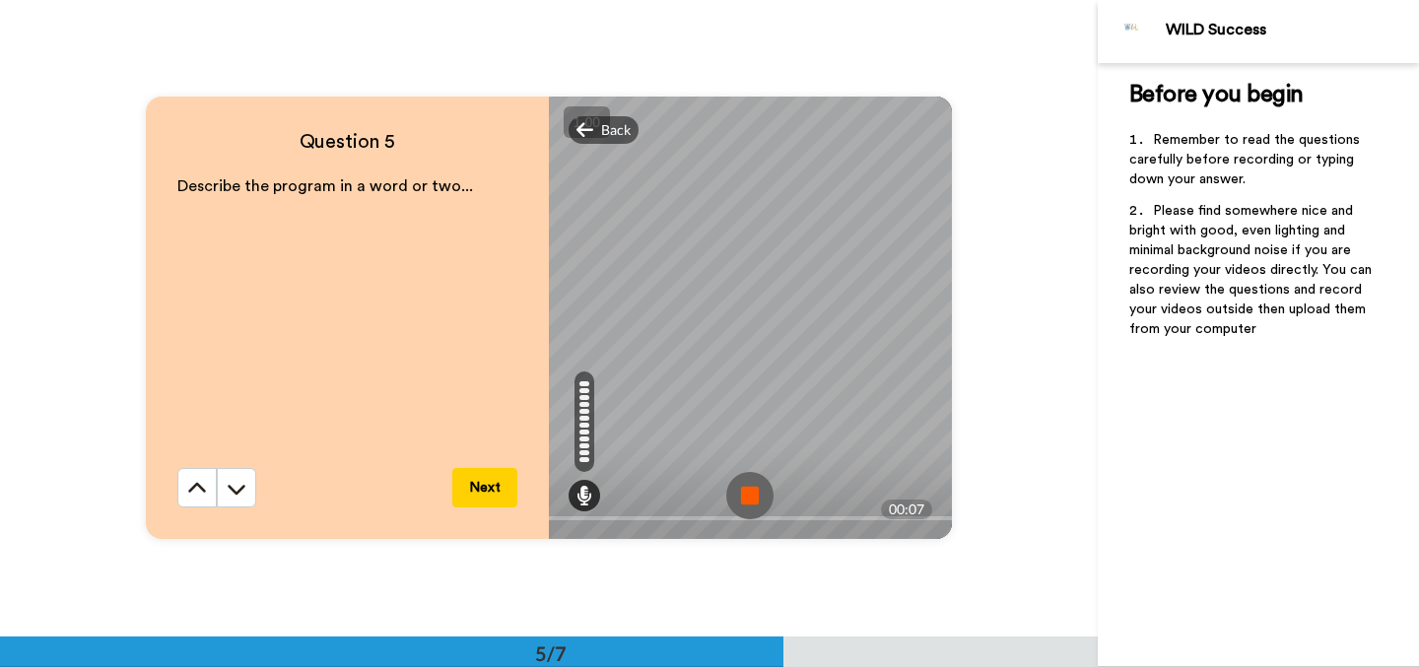
click at [740, 488] on img at bounding box center [749, 495] width 47 height 47
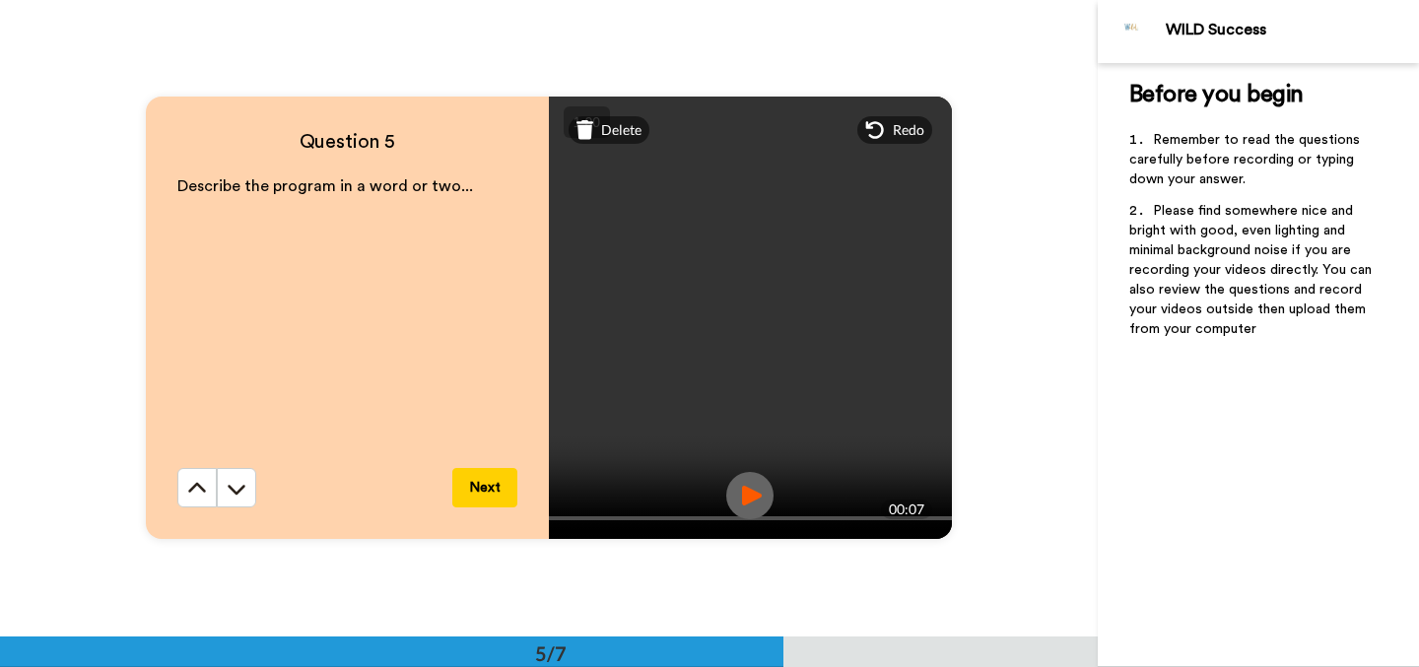
click at [751, 498] on img at bounding box center [749, 495] width 47 height 47
click at [480, 485] on button "Next" at bounding box center [484, 487] width 65 height 39
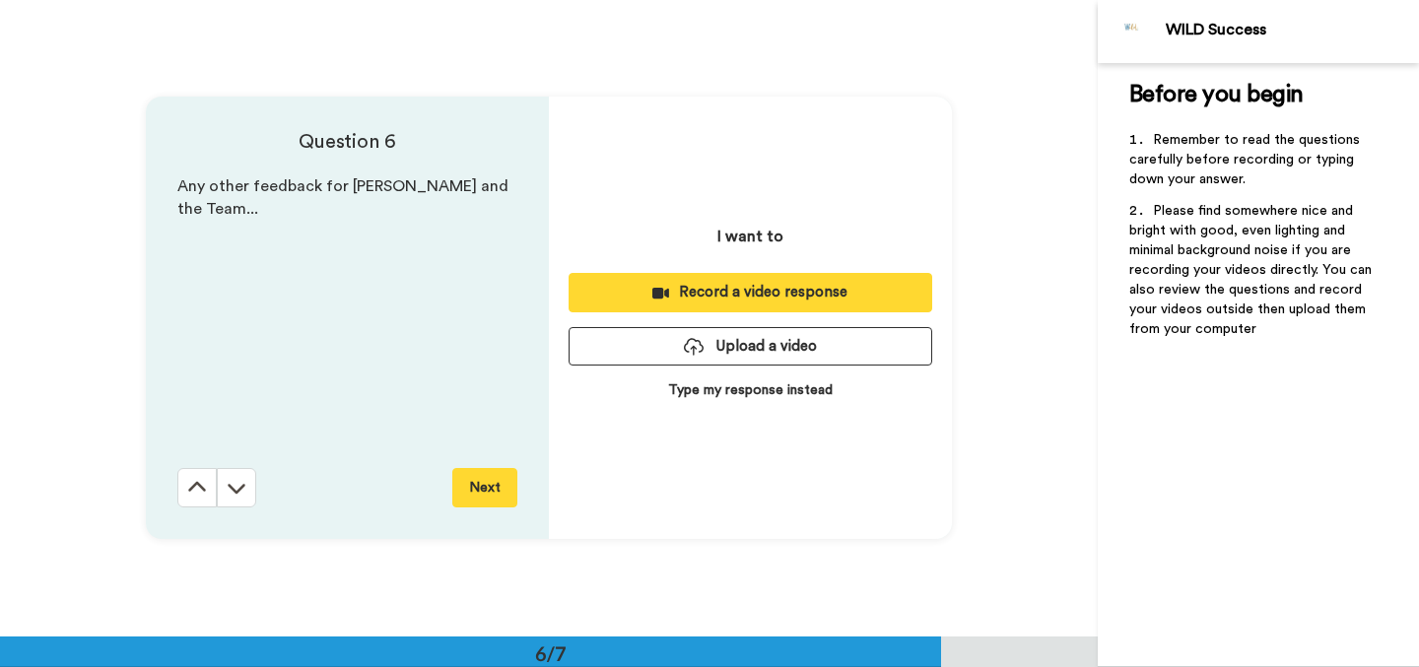
scroll to position [3186, 0]
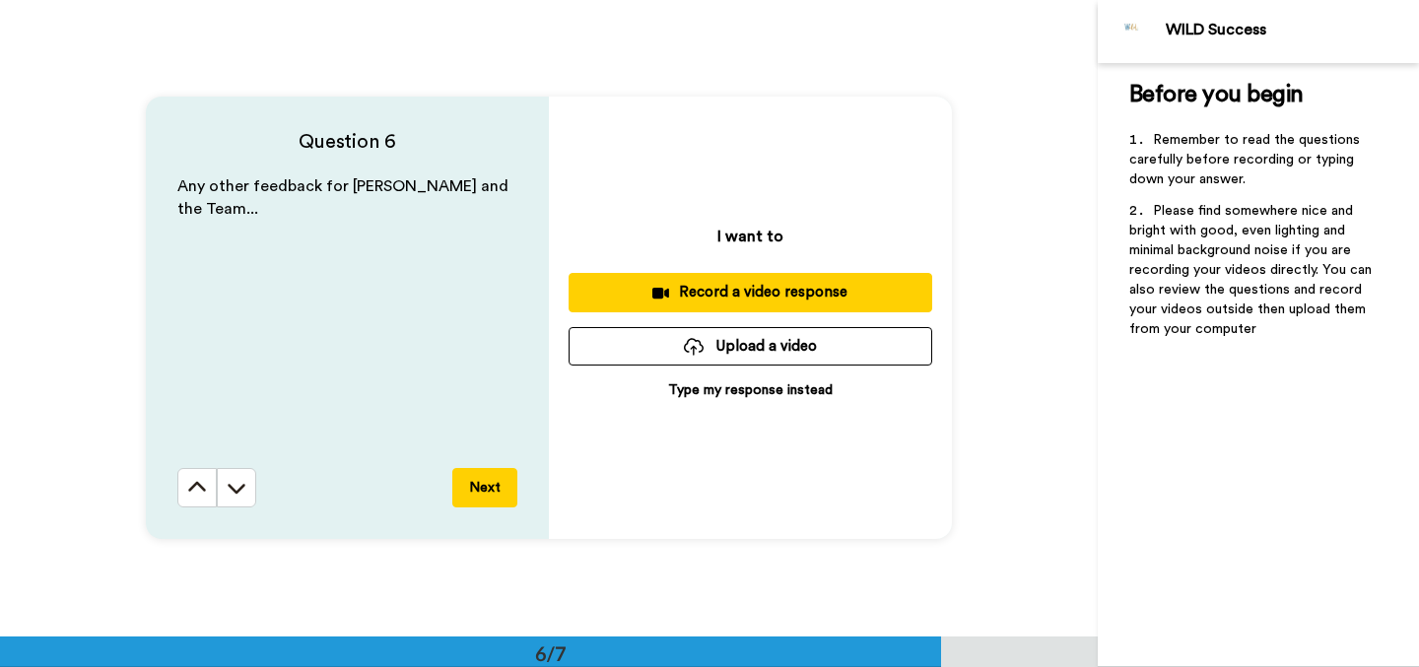
click at [719, 290] on div "Record a video response" at bounding box center [750, 292] width 332 height 21
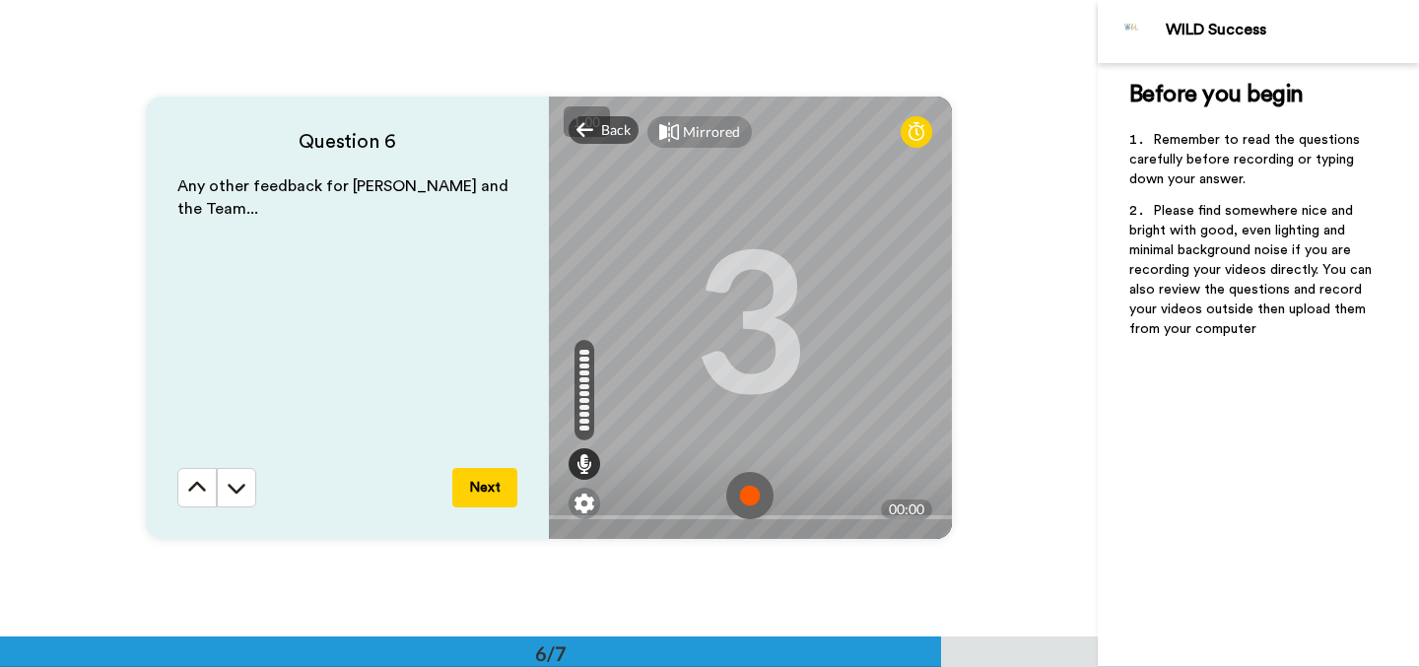
click at [741, 495] on img at bounding box center [749, 495] width 47 height 47
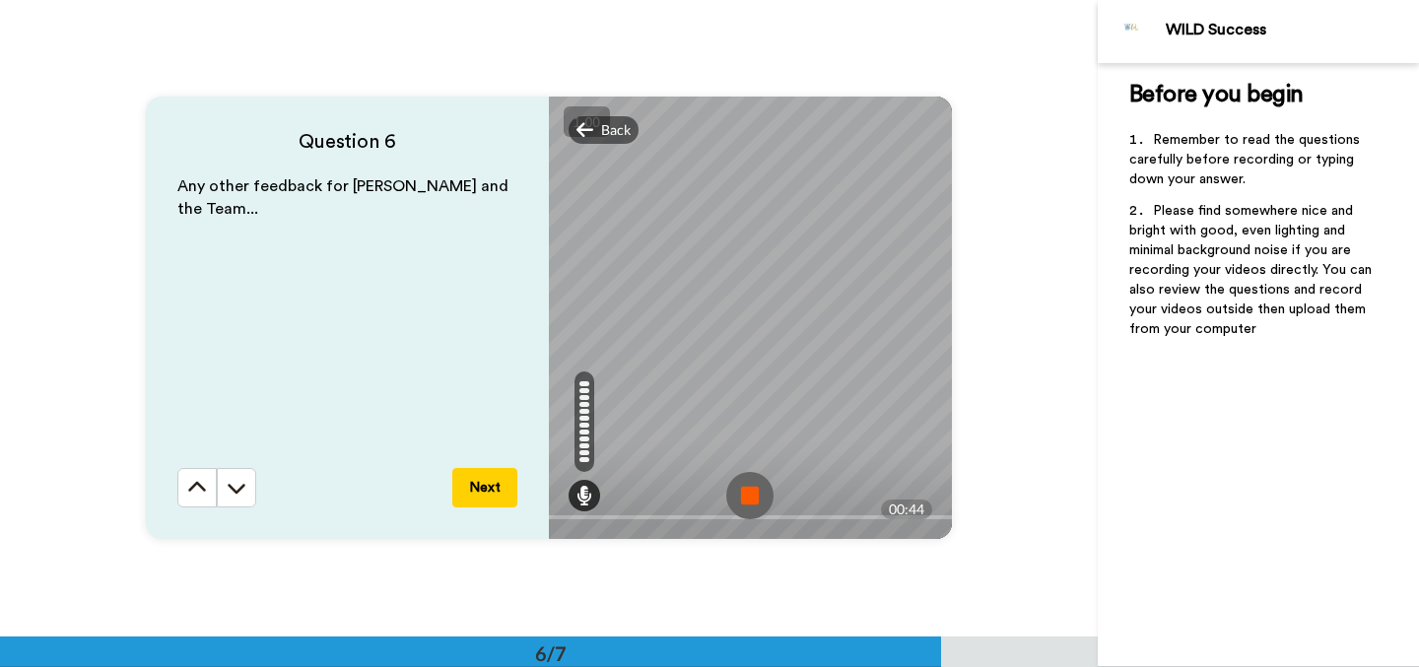
click at [751, 502] on img at bounding box center [749, 495] width 47 height 47
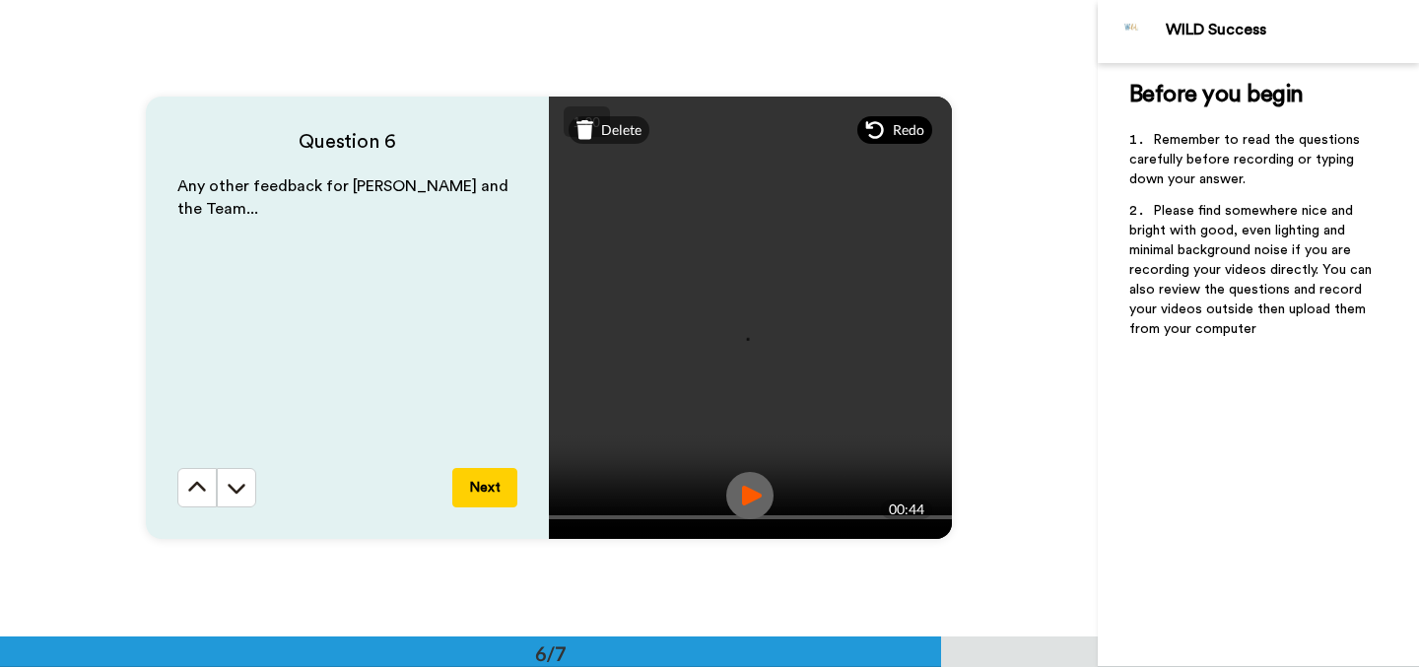
click at [895, 132] on span "Redo" at bounding box center [909, 130] width 32 height 20
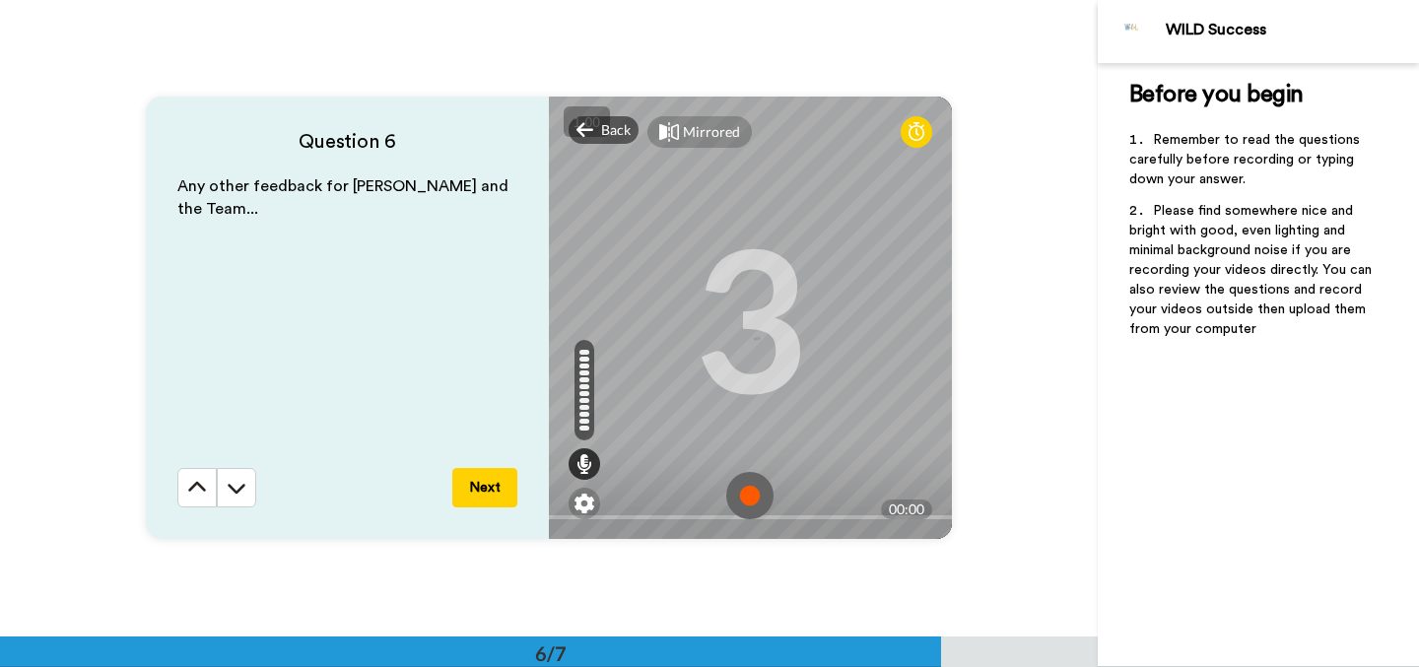
click at [748, 489] on img at bounding box center [749, 495] width 47 height 47
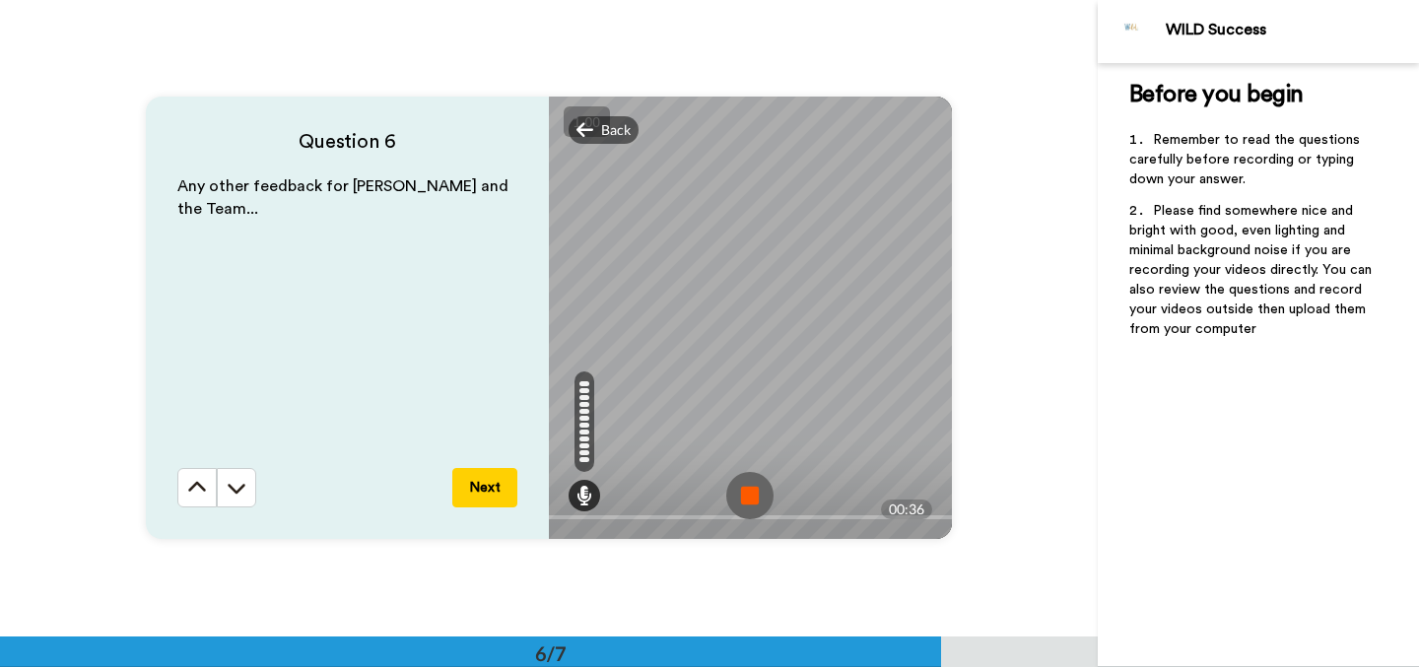
click at [748, 489] on img at bounding box center [749, 495] width 47 height 47
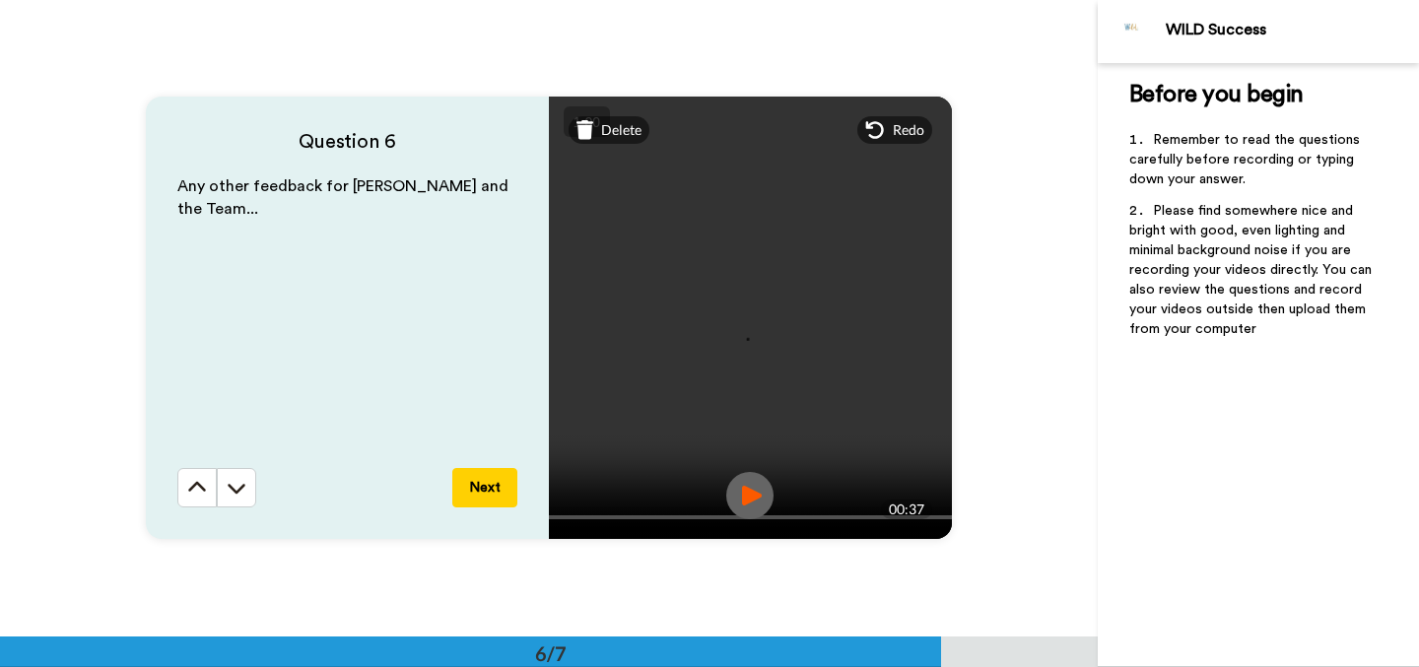
click at [751, 500] on img at bounding box center [749, 495] width 47 height 47
click at [503, 477] on button "Next" at bounding box center [484, 487] width 65 height 39
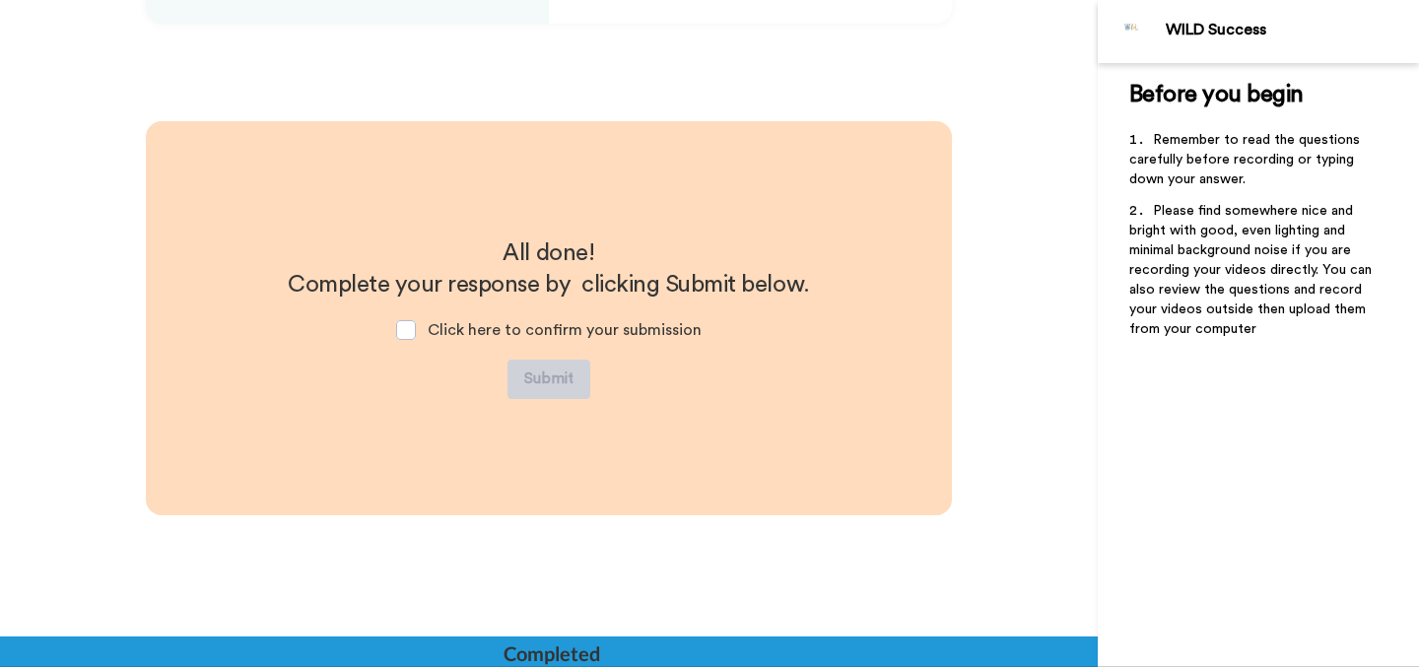
scroll to position [3702, 0]
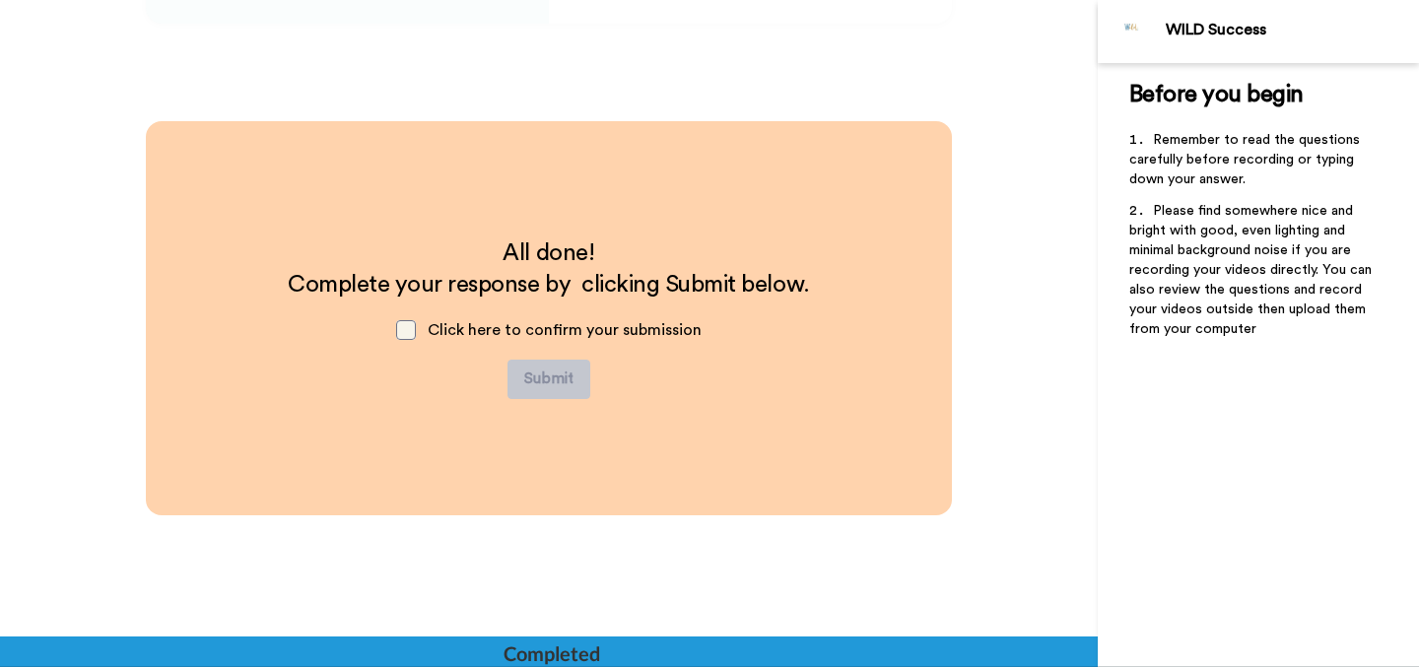
click at [416, 329] on span at bounding box center [406, 330] width 20 height 20
click at [549, 375] on button "Submit" at bounding box center [549, 379] width 83 height 39
